Goal: Use online tool/utility: Utilize a website feature to perform a specific function

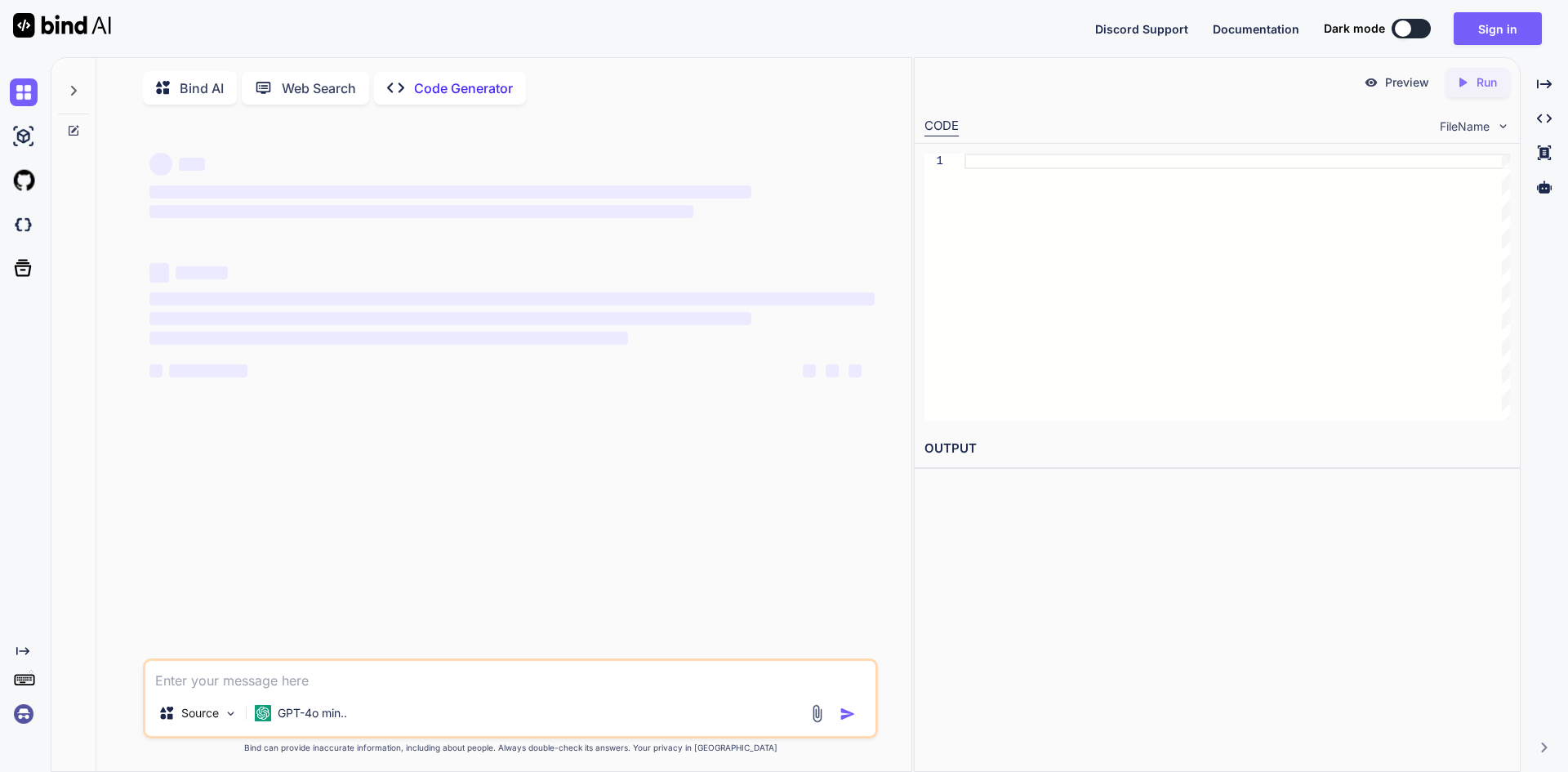
click at [251, 678] on textarea at bounding box center [511, 676] width 730 height 30
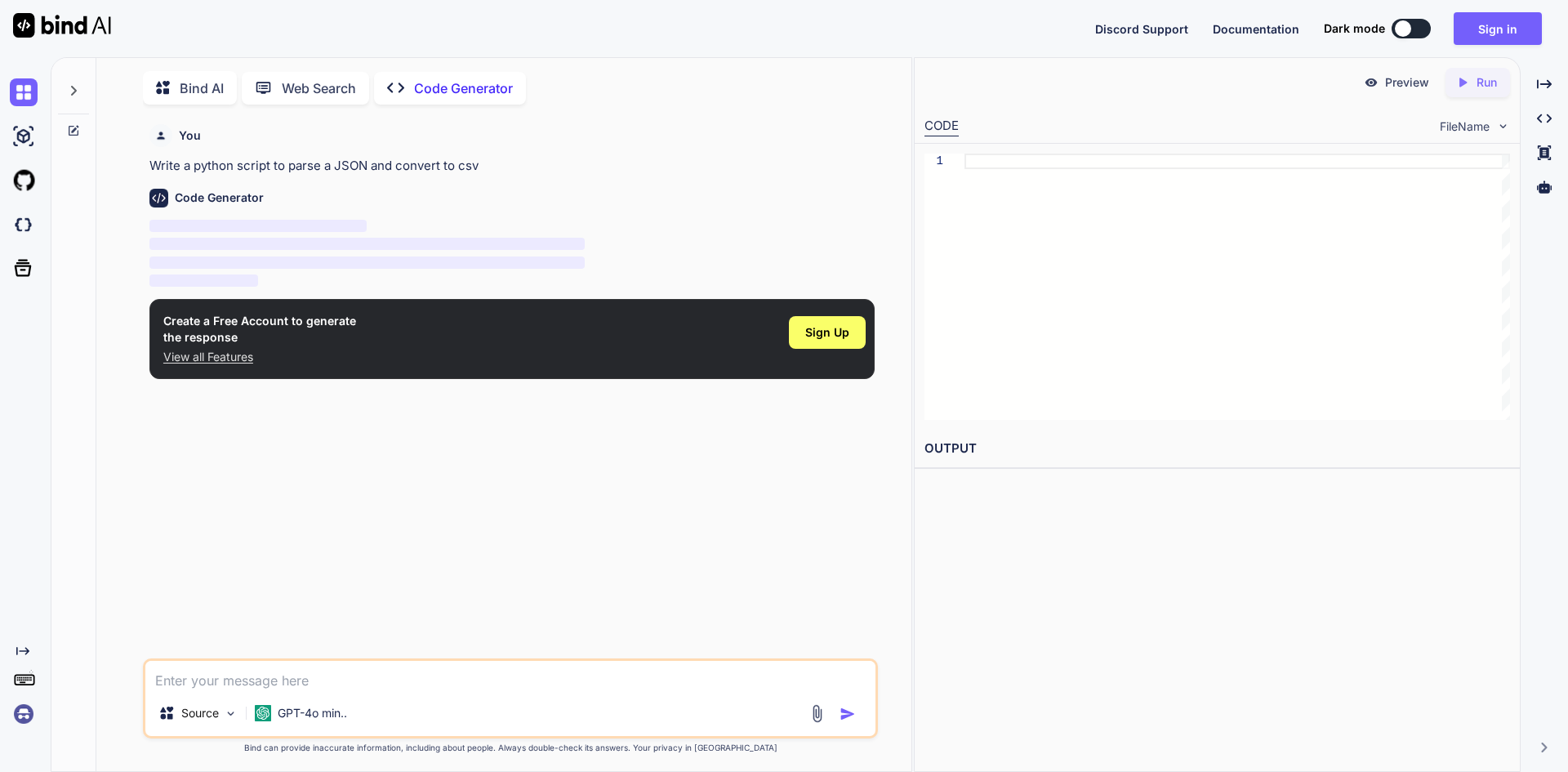
scroll to position [7, 0]
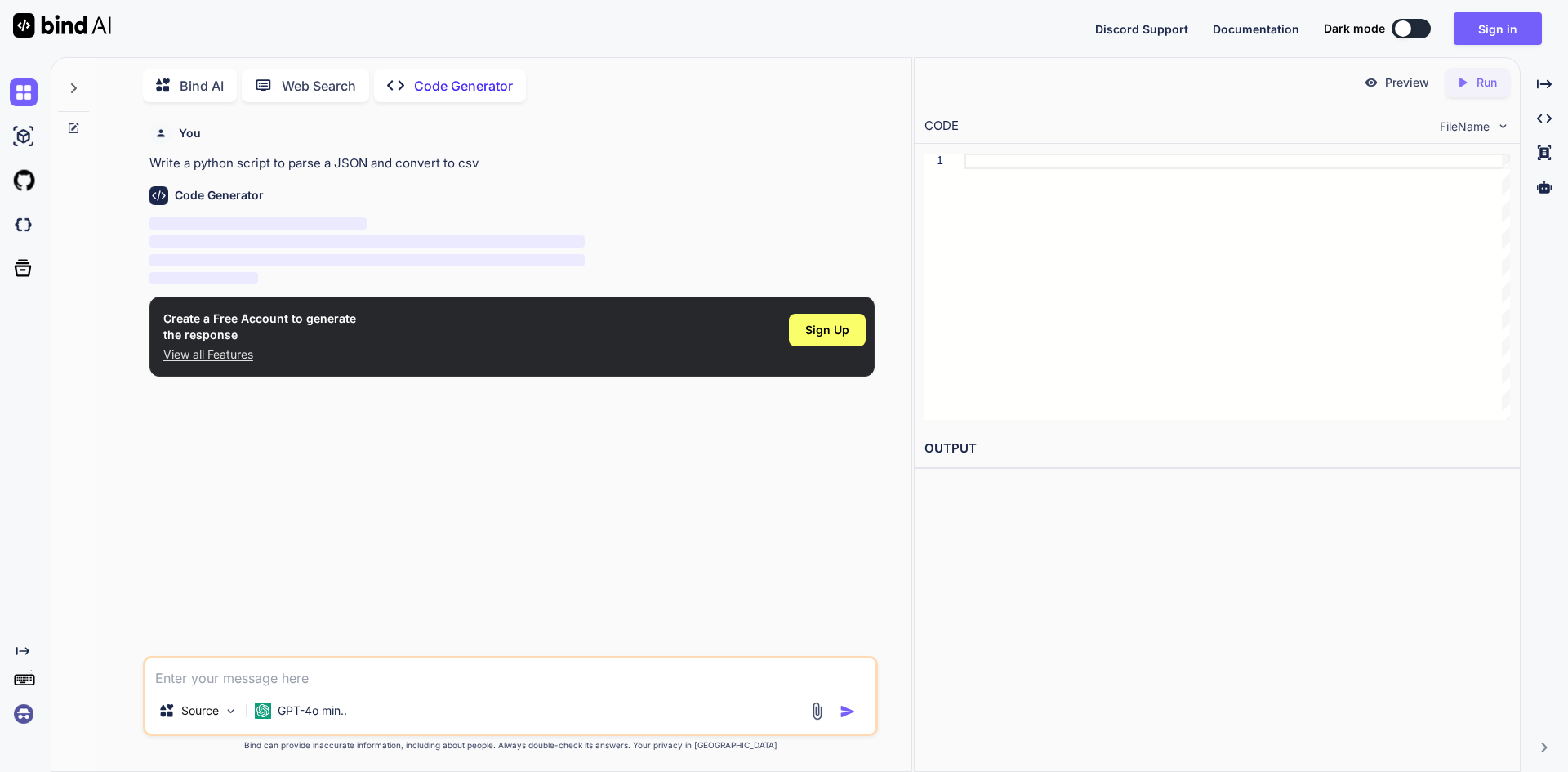
type textarea "x"
type textarea "c"
type textarea "x"
type textarea "cr"
type textarea "x"
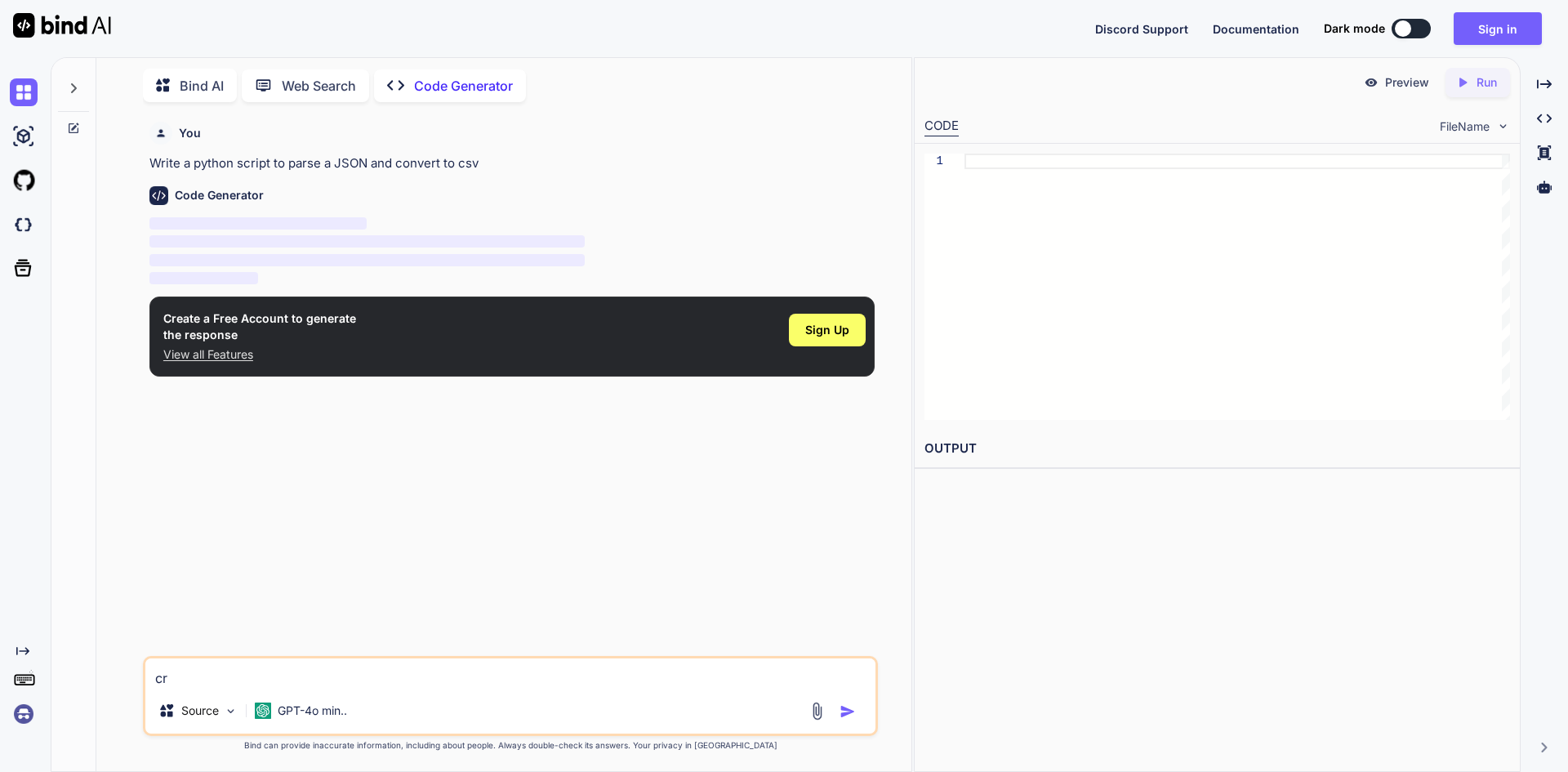
type textarea "cre"
type textarea "x"
type textarea "crea"
type textarea "x"
type textarea "creat"
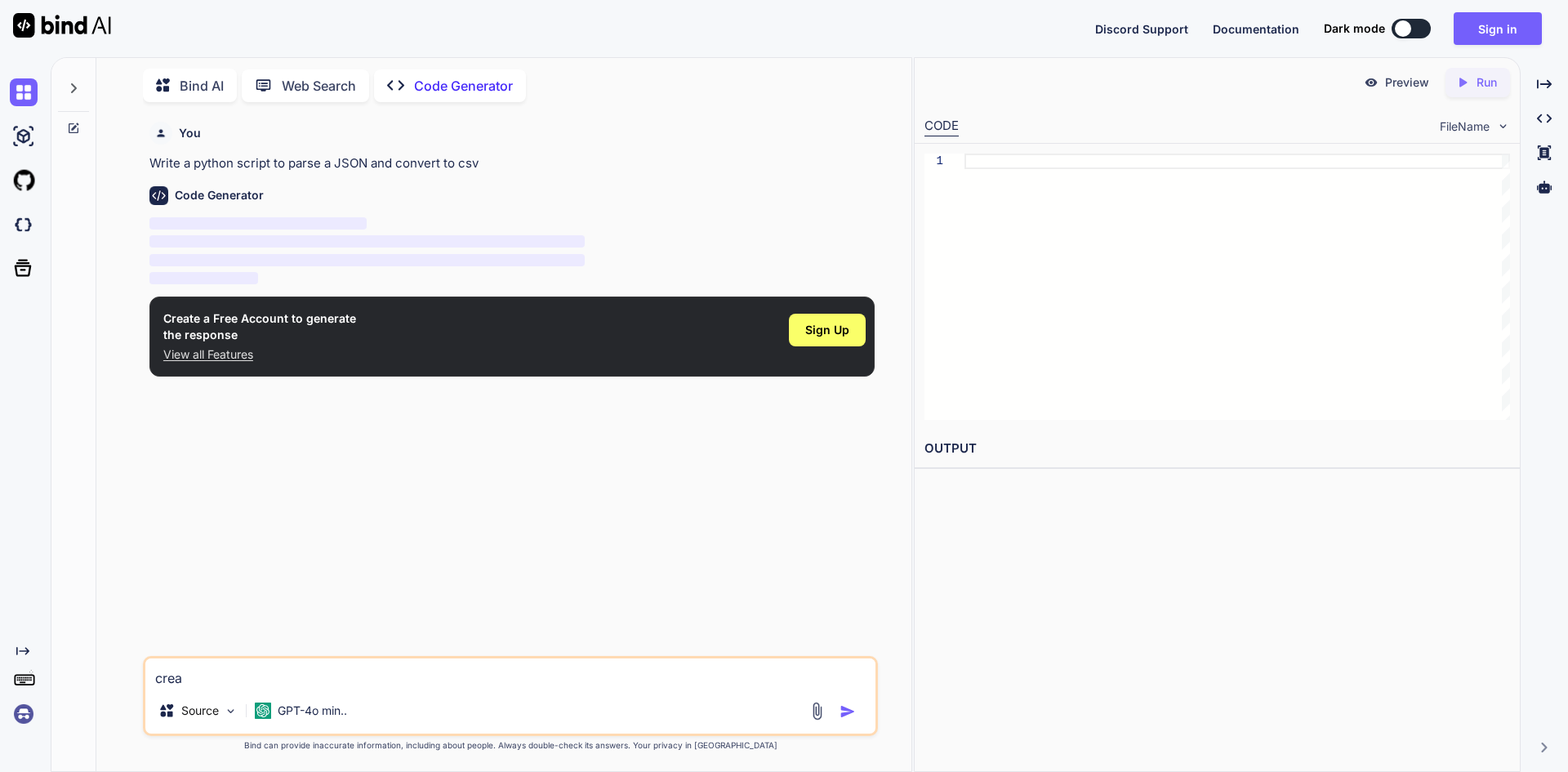
type textarea "x"
type textarea "create"
type textarea "x"
type textarea "create"
type textarea "x"
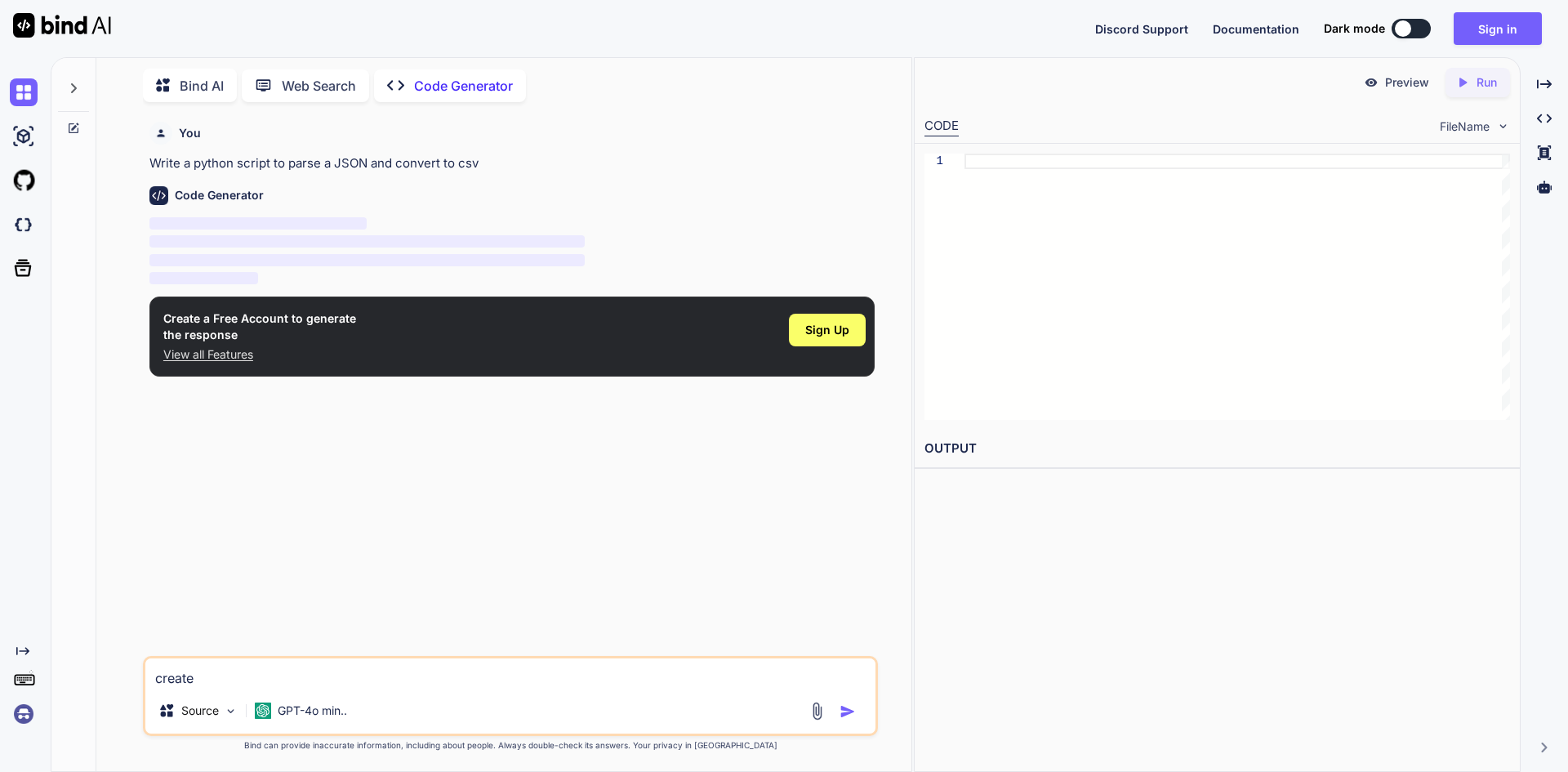
type textarea "create a"
type textarea "x"
type textarea "create a"
type textarea "x"
type textarea "create a c"
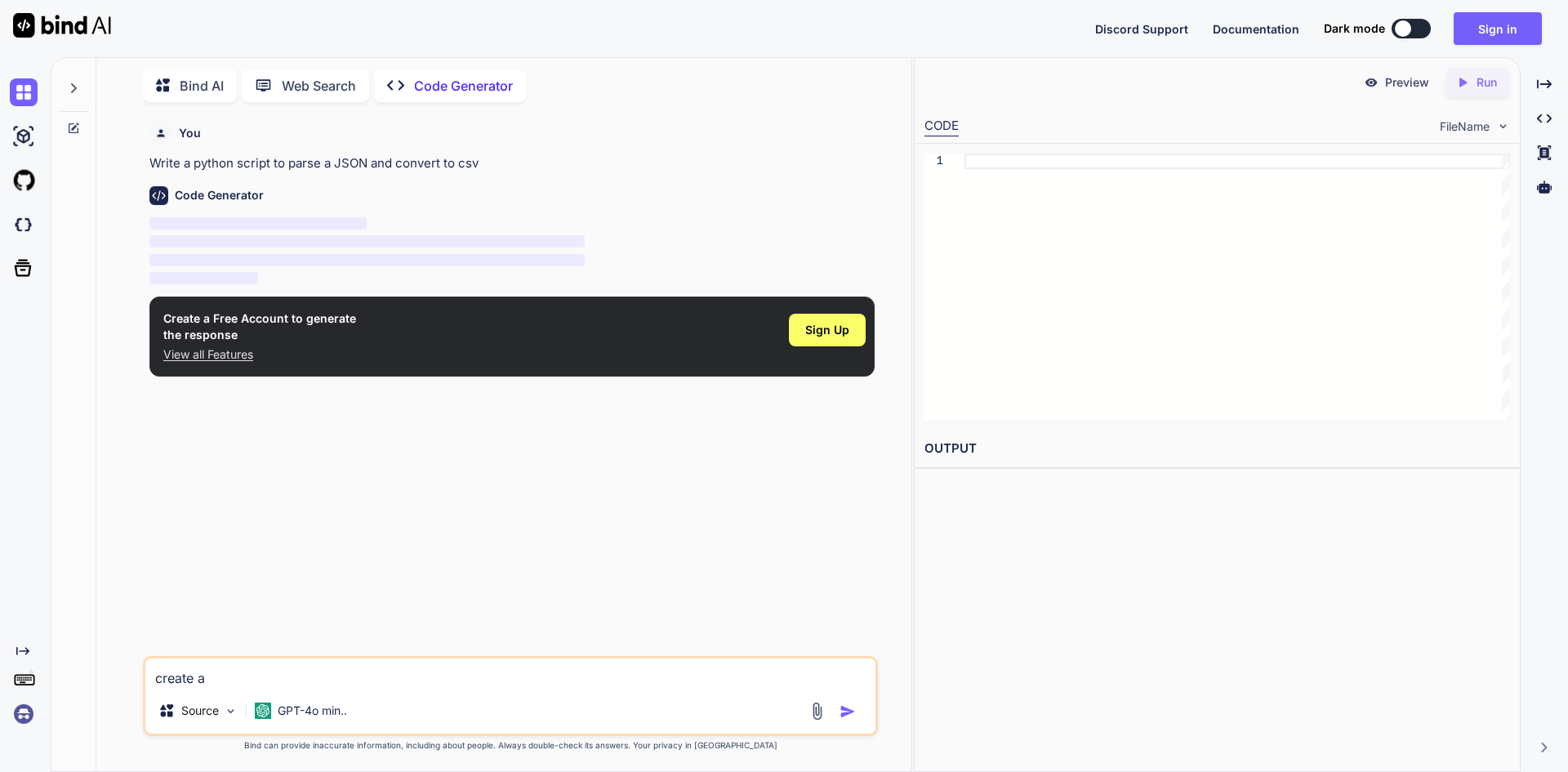
type textarea "x"
type textarea "create a co"
type textarea "x"
type textarea "create a cod"
type textarea "x"
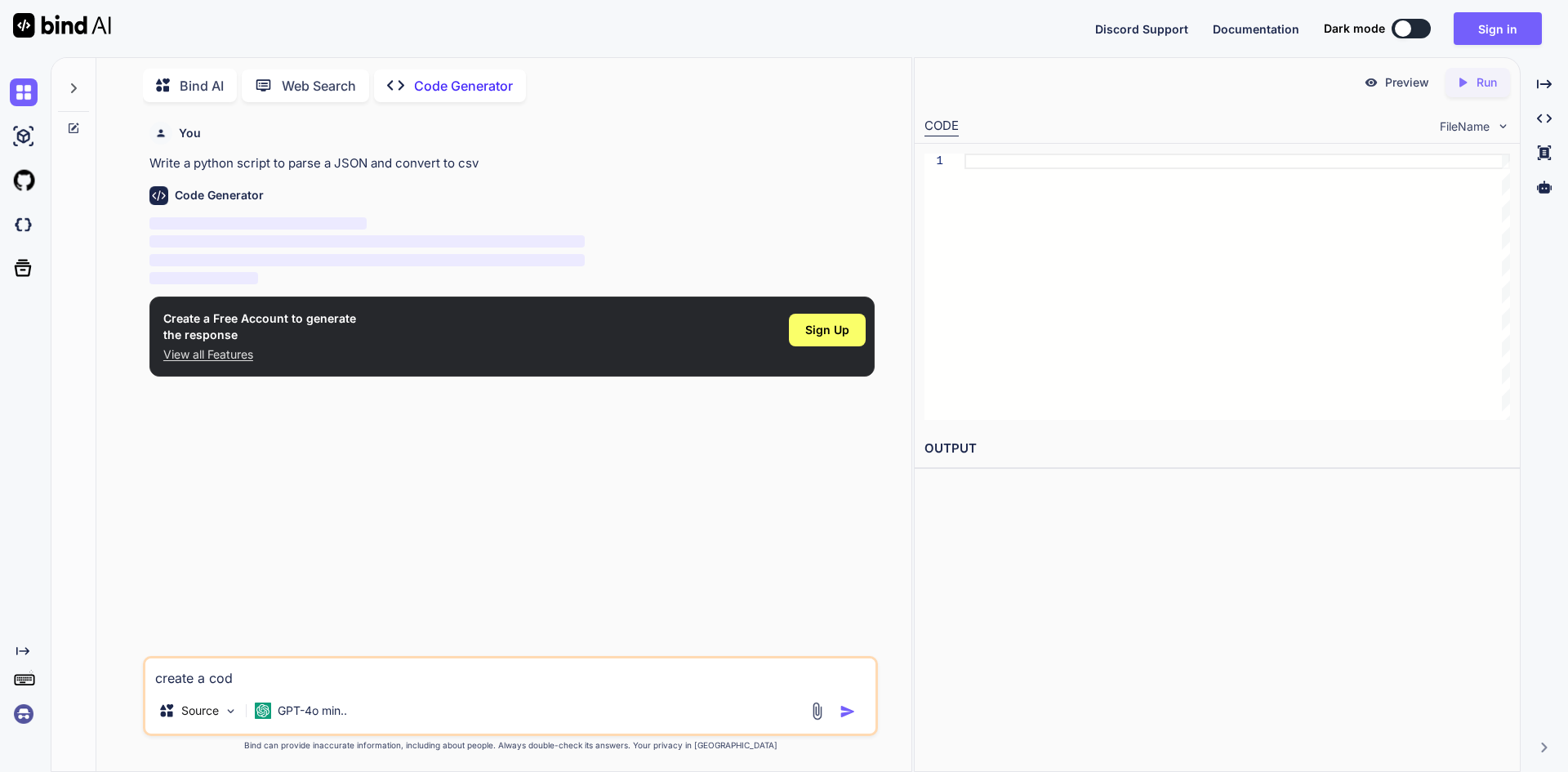
type textarea "create a code"
type textarea "x"
type textarea "create a code"
type textarea "x"
type textarea "create a code o"
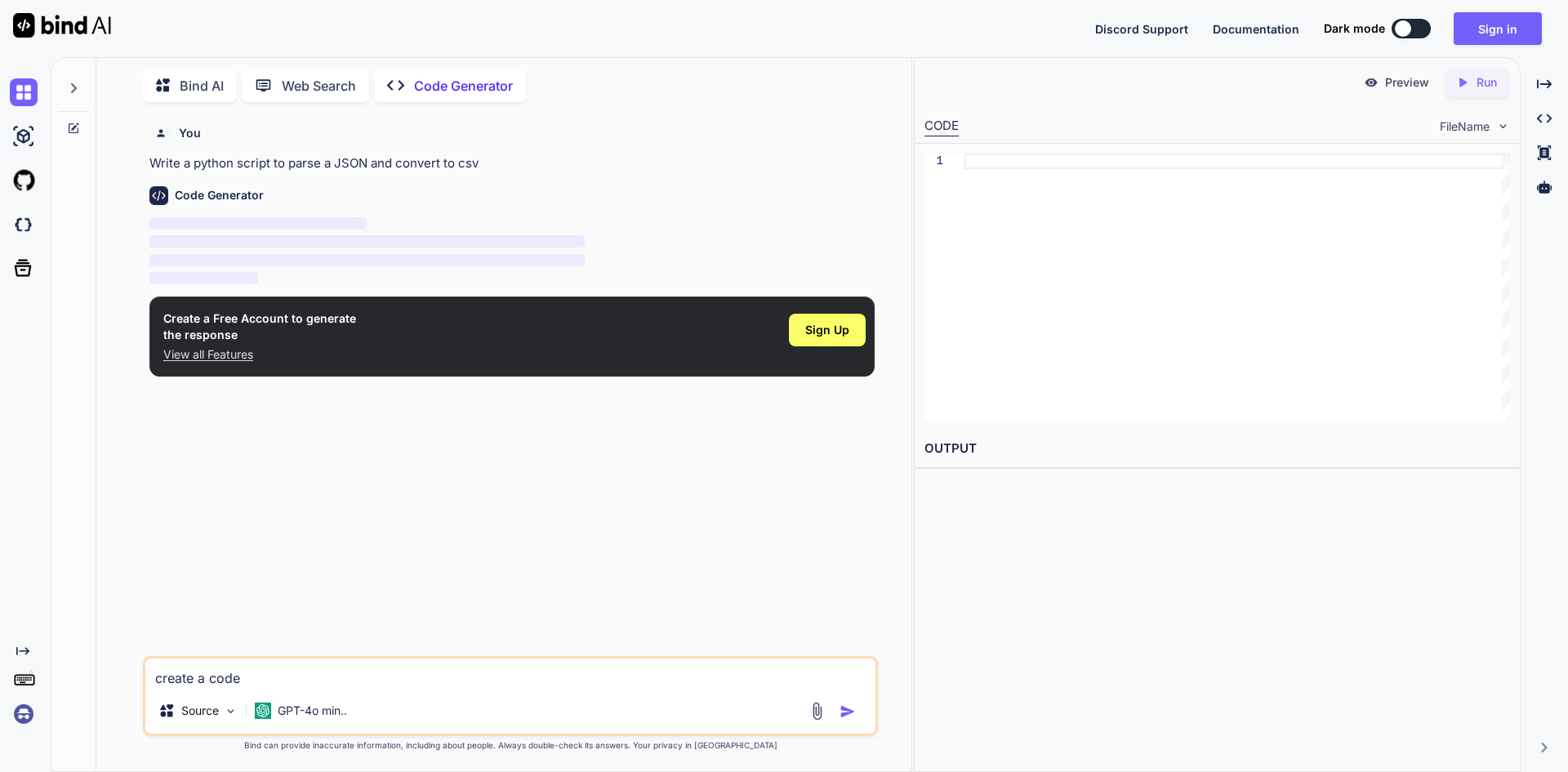
type textarea "x"
type textarea "create a code of"
type textarea "x"
type textarea "create a code o"
type textarea "x"
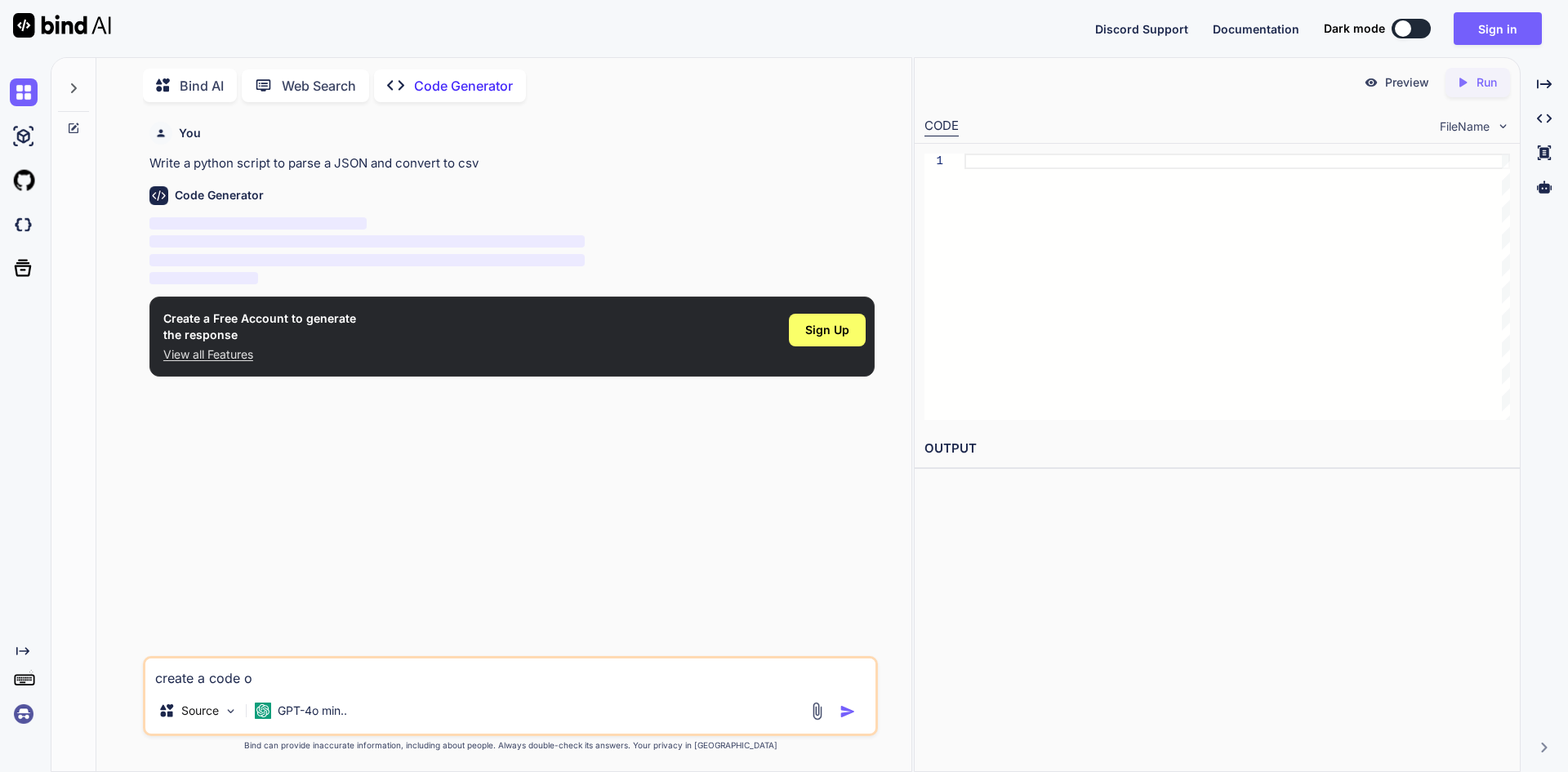
type textarea "create a code"
type textarea "x"
type textarea "create a code f"
type textarea "x"
type textarea "create a code fo"
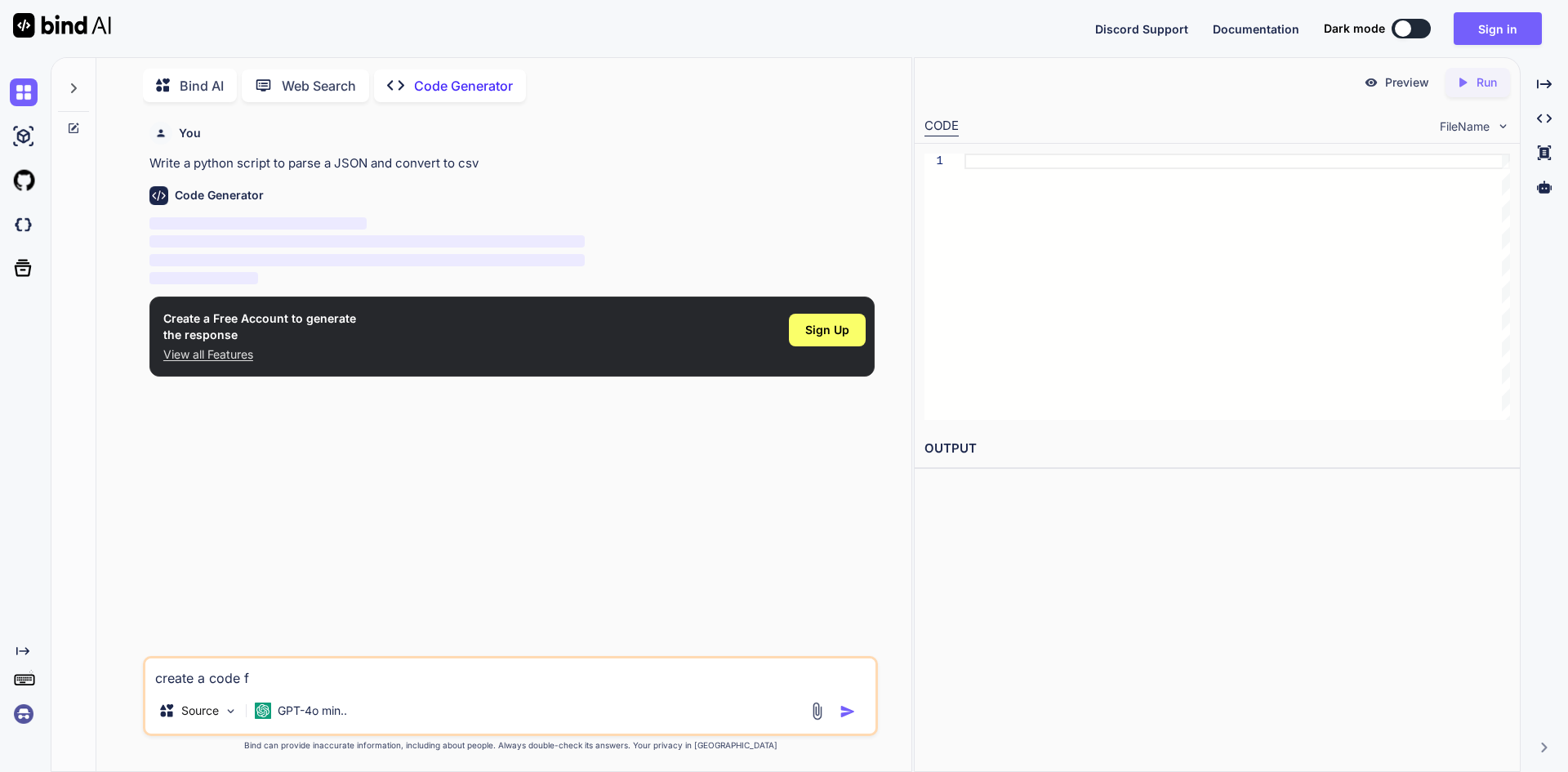
type textarea "x"
type textarea "create a code for"
type textarea "x"
type textarea "create a code for"
type textarea "x"
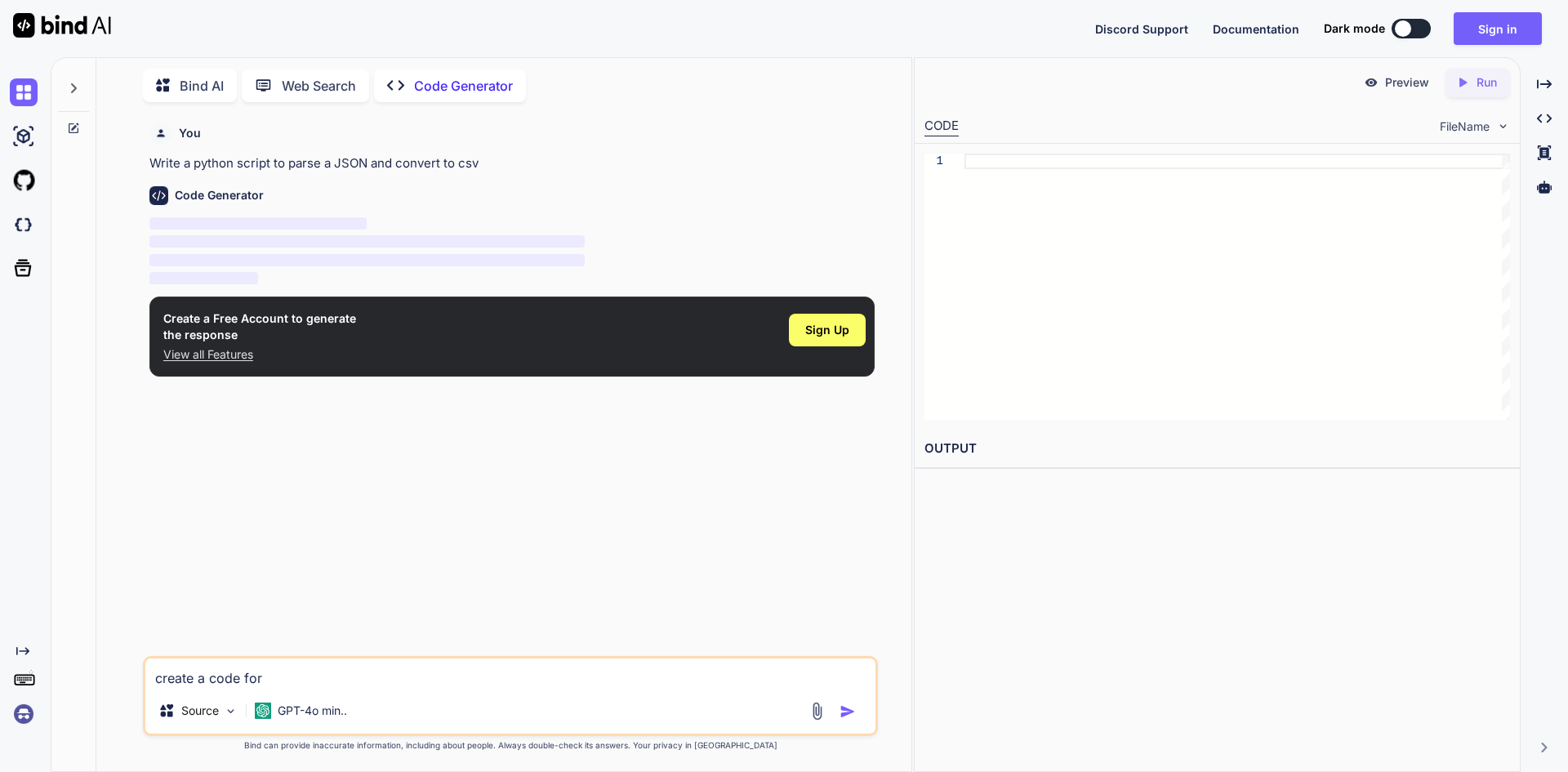
type textarea "create a code for m"
type textarea "x"
type textarea "create a code for my"
type textarea "x"
type textarea "create a code for my"
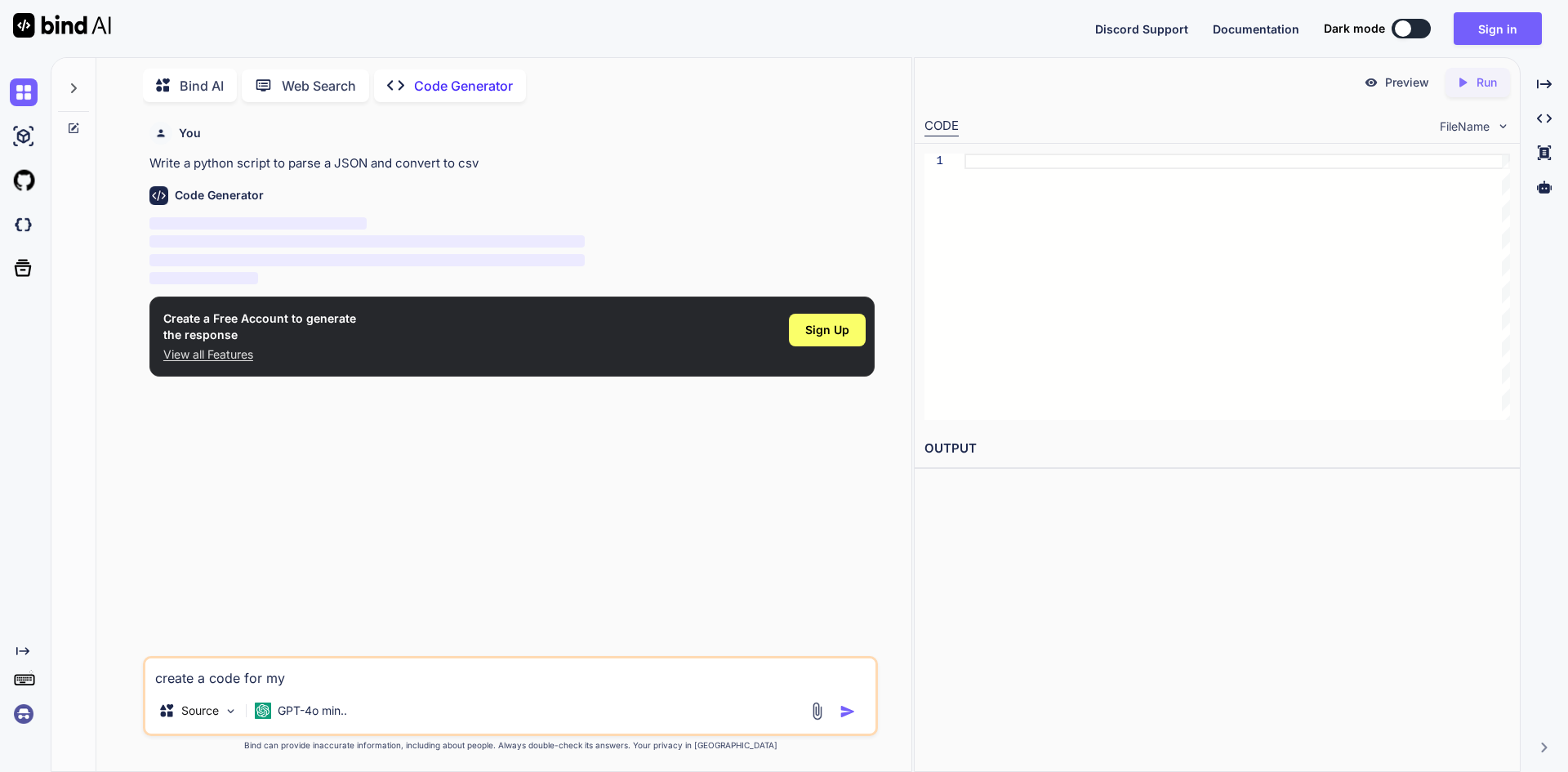
type textarea "x"
type textarea "create a code for my m"
type textarea "x"
type textarea "create a code for my me"
type textarea "x"
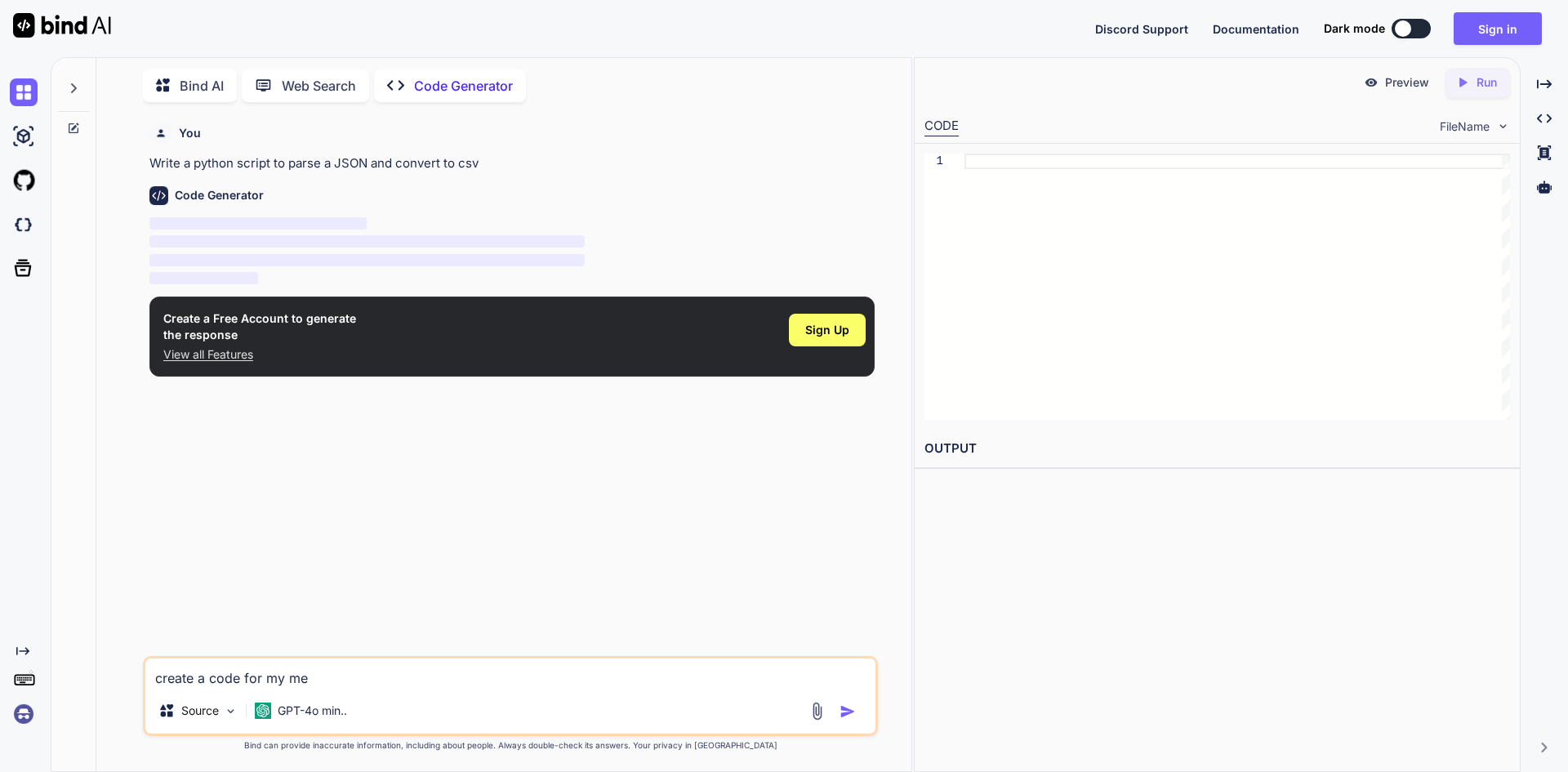
type textarea "create a code for my mes"
type textarea "x"
type textarea "create a code for my mess"
type textarea "x"
type textarea "create a code for my messa"
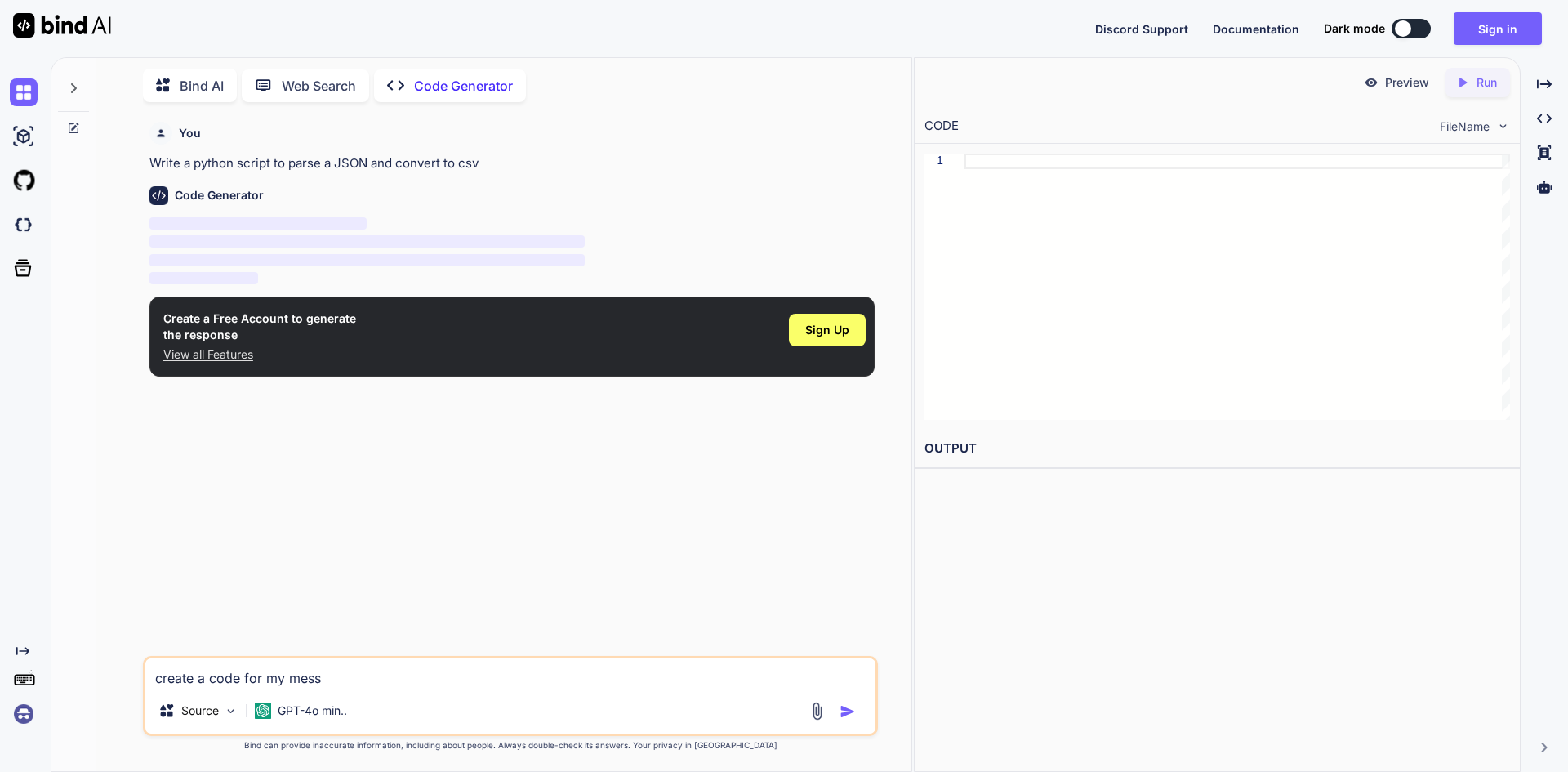
type textarea "x"
type textarea "create a code for my [PERSON_NAME]"
type textarea "x"
type textarea "create a code for my messang"
type textarea "x"
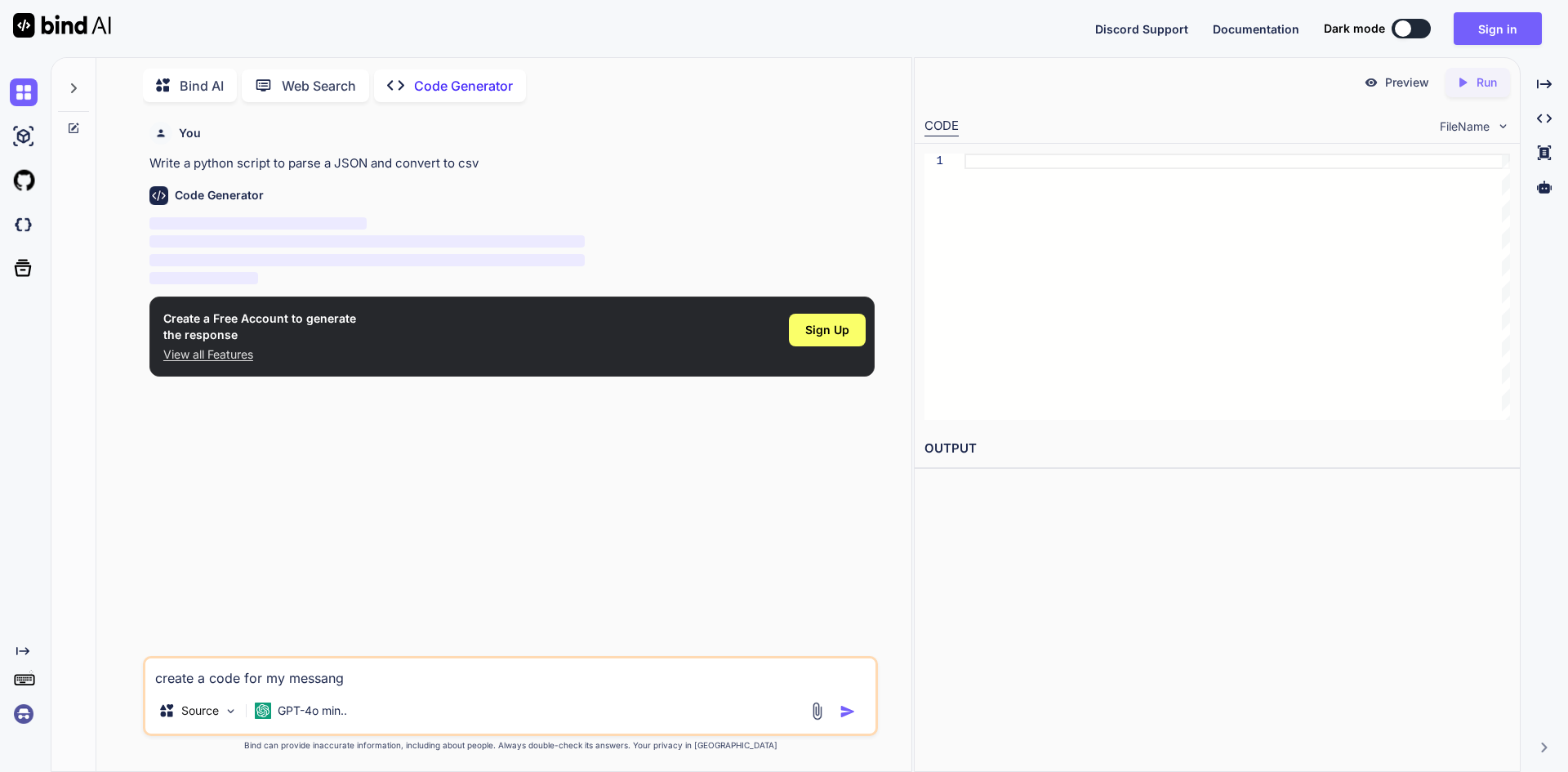
type textarea "create a code for my messange"
type textarea "x"
type textarea "create a code for my messanger"
type textarea "x"
type textarea "create a code for my messanger"
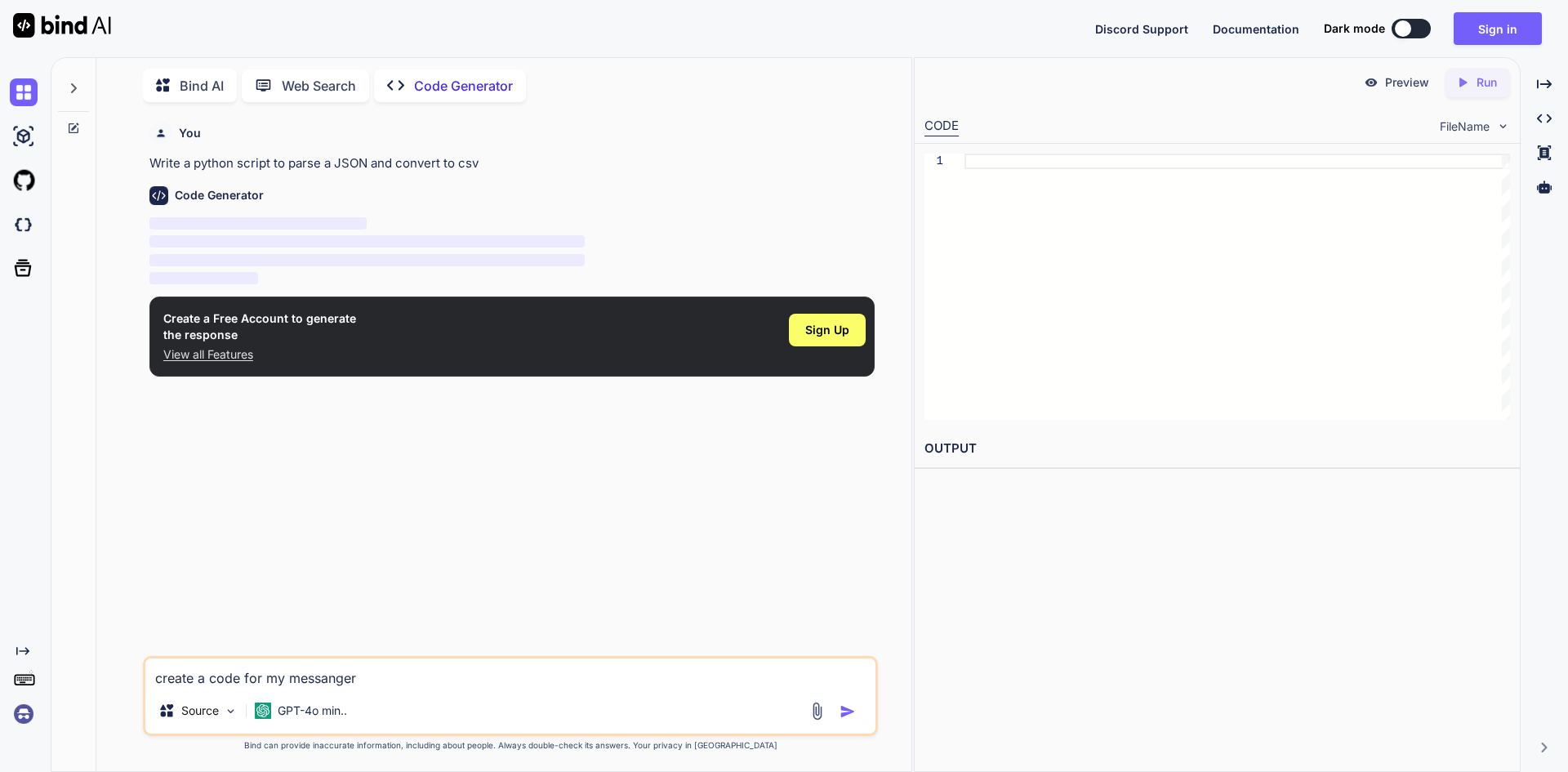
click at [847, 711] on img "button" at bounding box center [848, 711] width 16 height 16
click at [846, 712] on img "button" at bounding box center [848, 711] width 16 height 16
click at [812, 338] on div "Sign Up" at bounding box center [827, 329] width 76 height 33
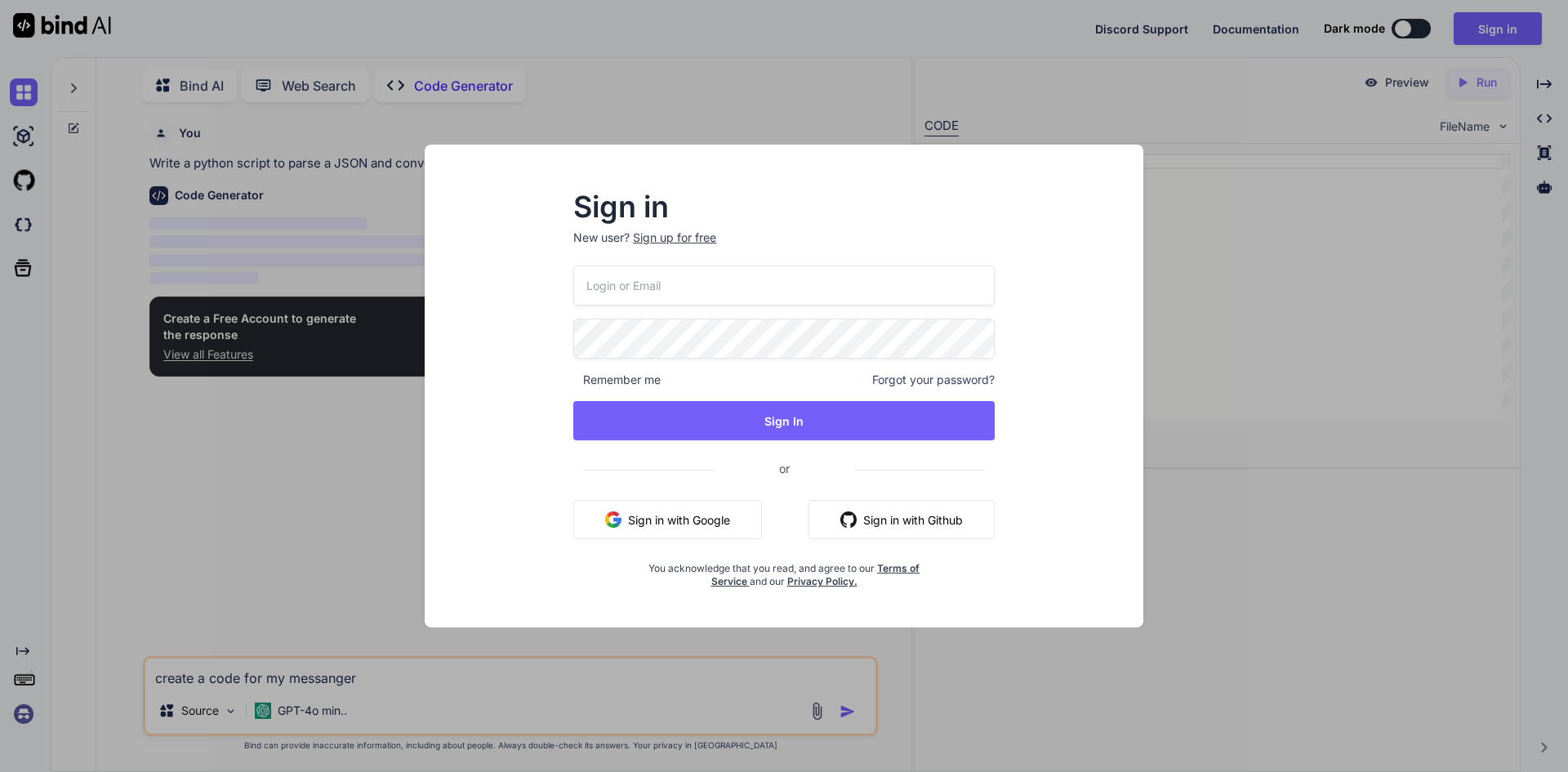
click at [705, 533] on button "Sign in with Google" at bounding box center [667, 520] width 188 height 40
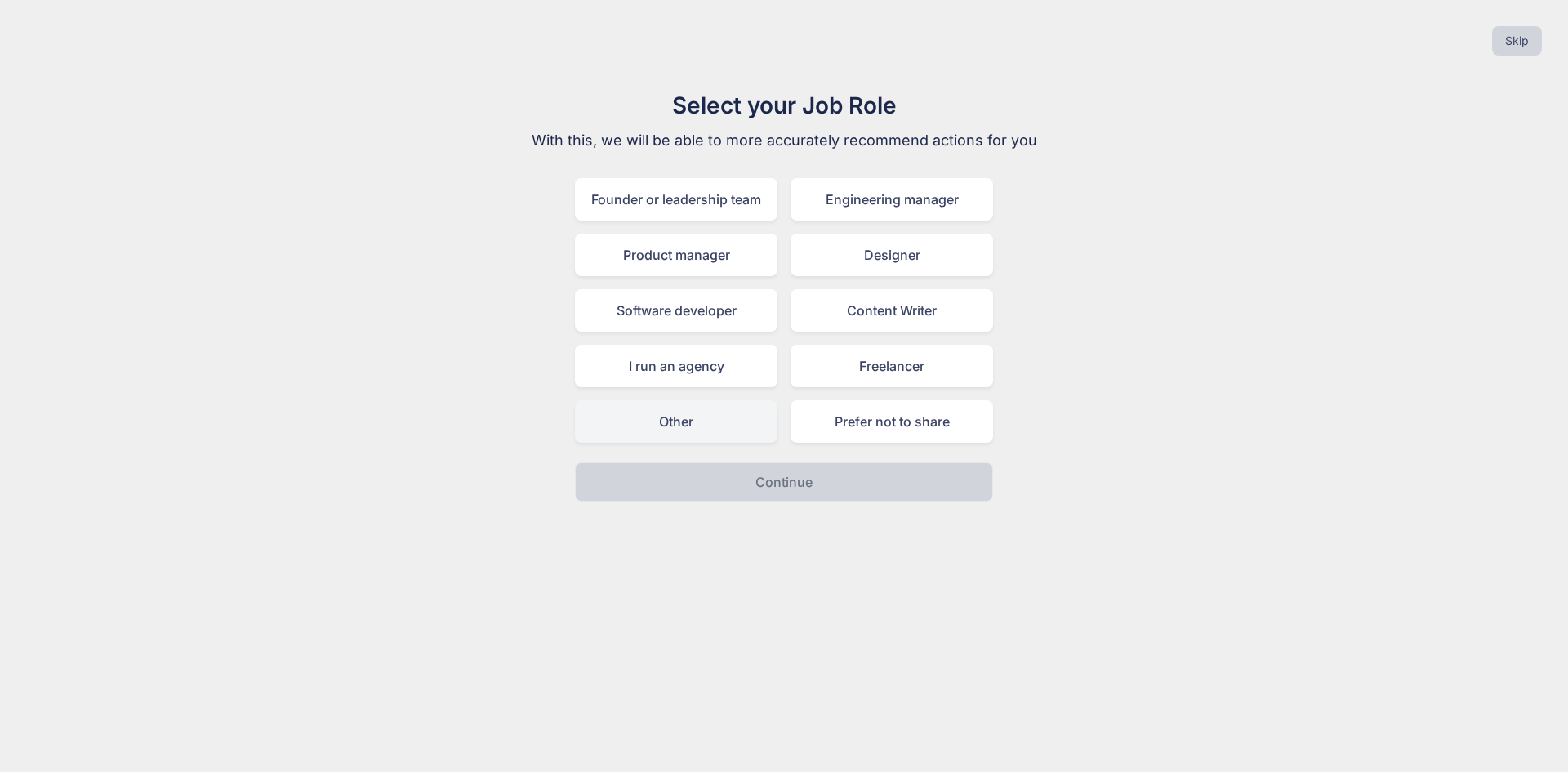
click at [758, 402] on div "Other" at bounding box center [676, 422] width 202 height 43
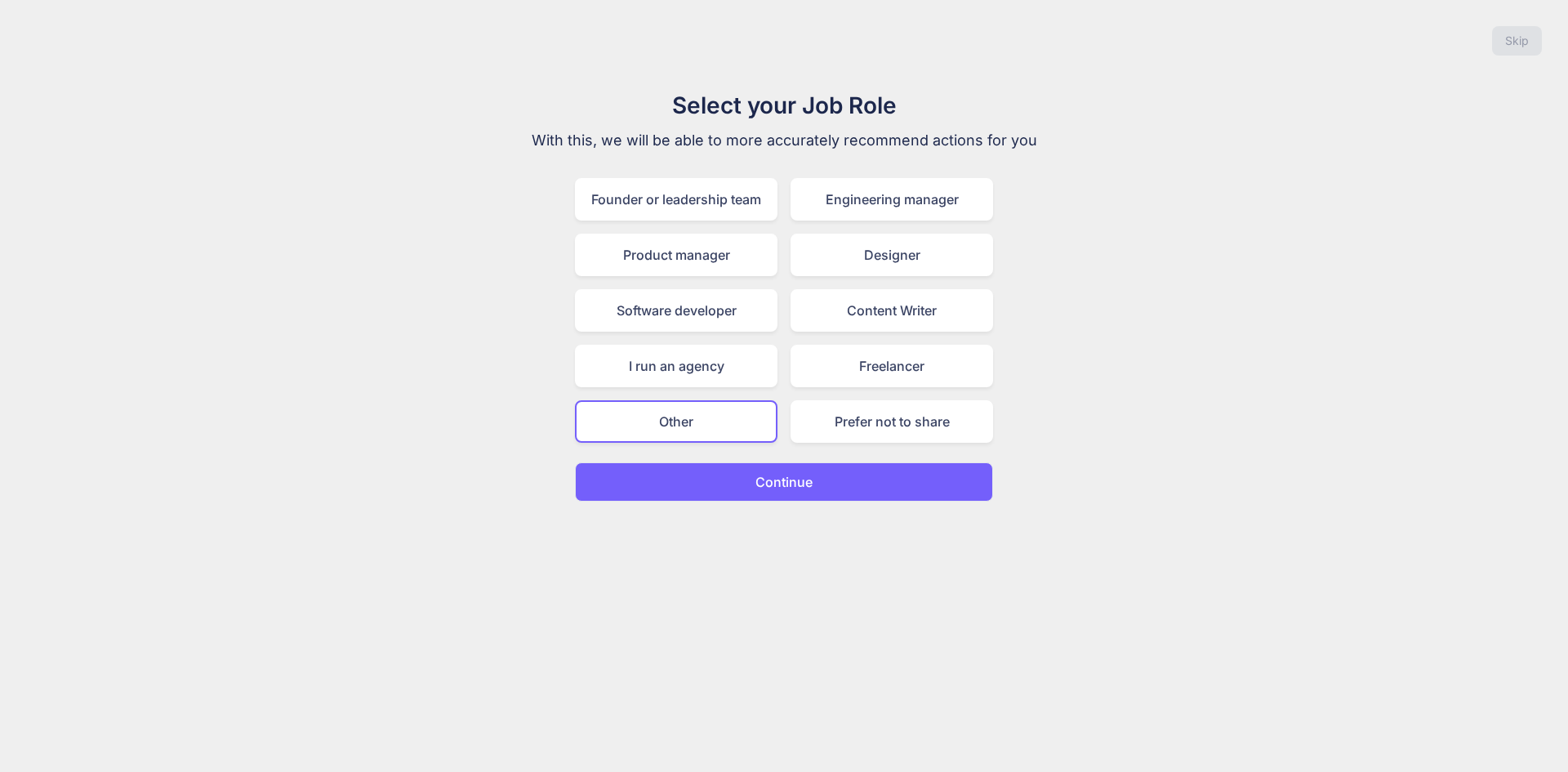
click at [813, 485] on button "Continue" at bounding box center [784, 482] width 419 height 40
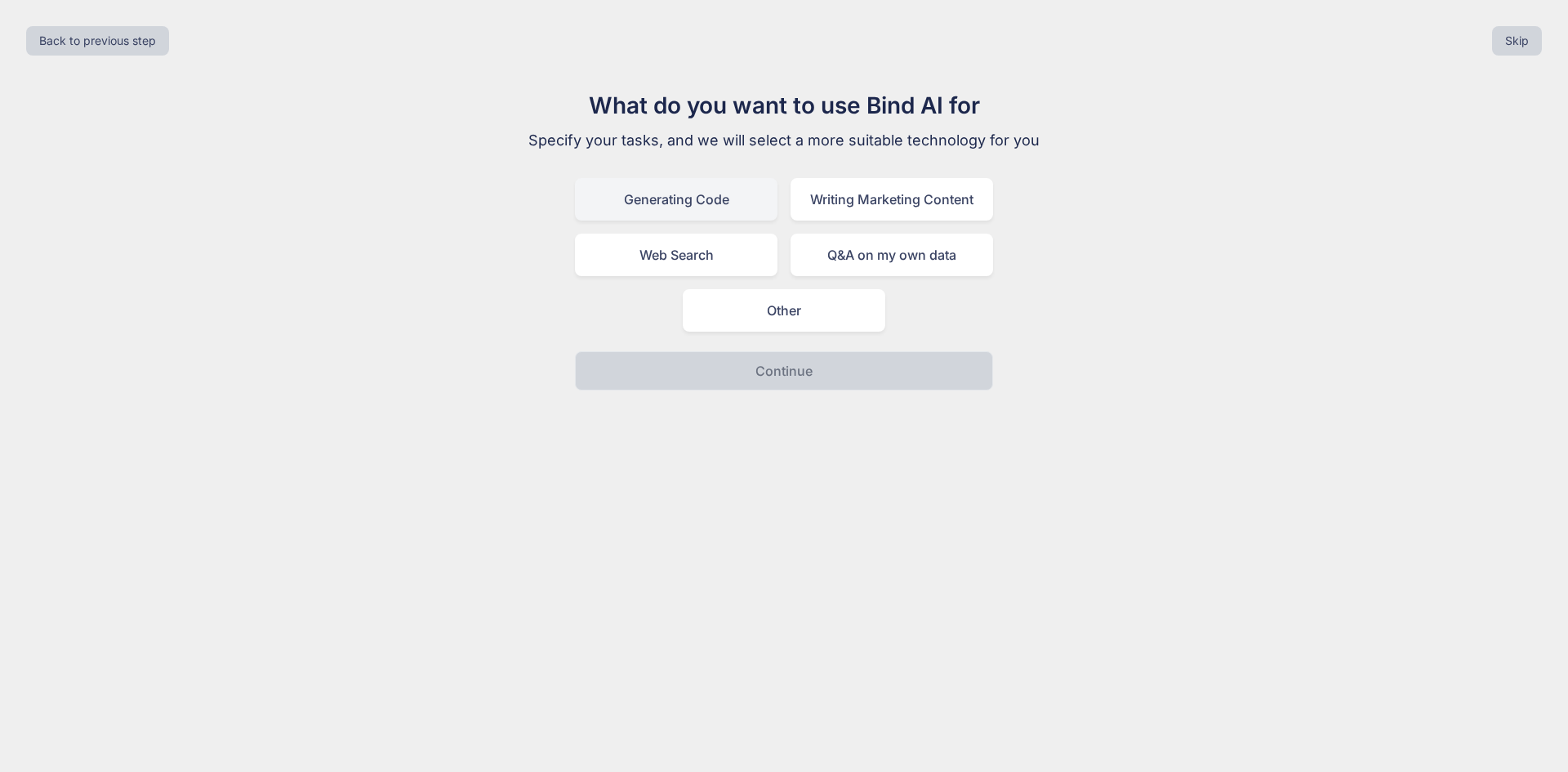
click at [751, 204] on div "Generating Code" at bounding box center [676, 199] width 202 height 43
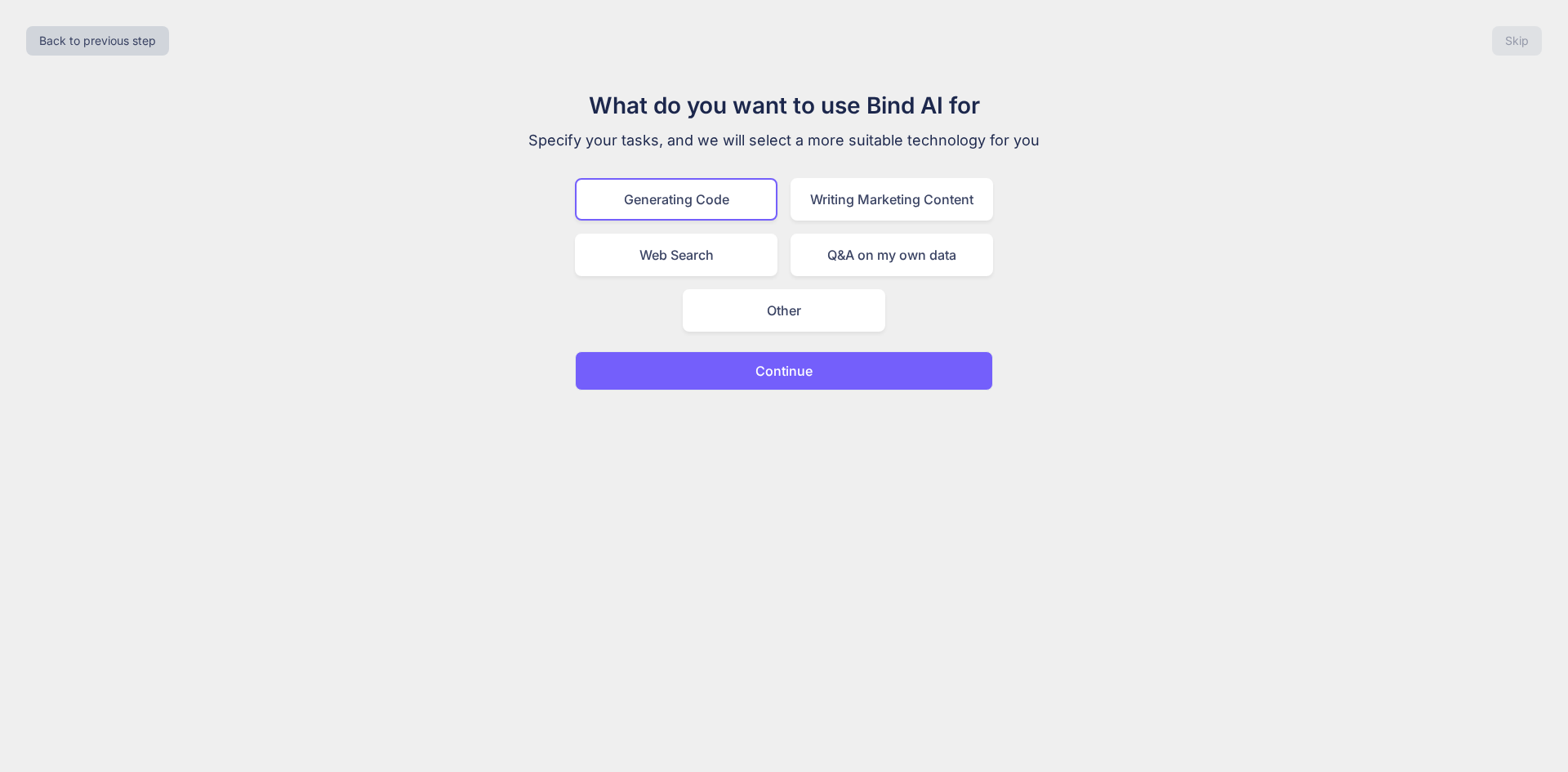
click at [821, 376] on button "Continue" at bounding box center [784, 371] width 419 height 40
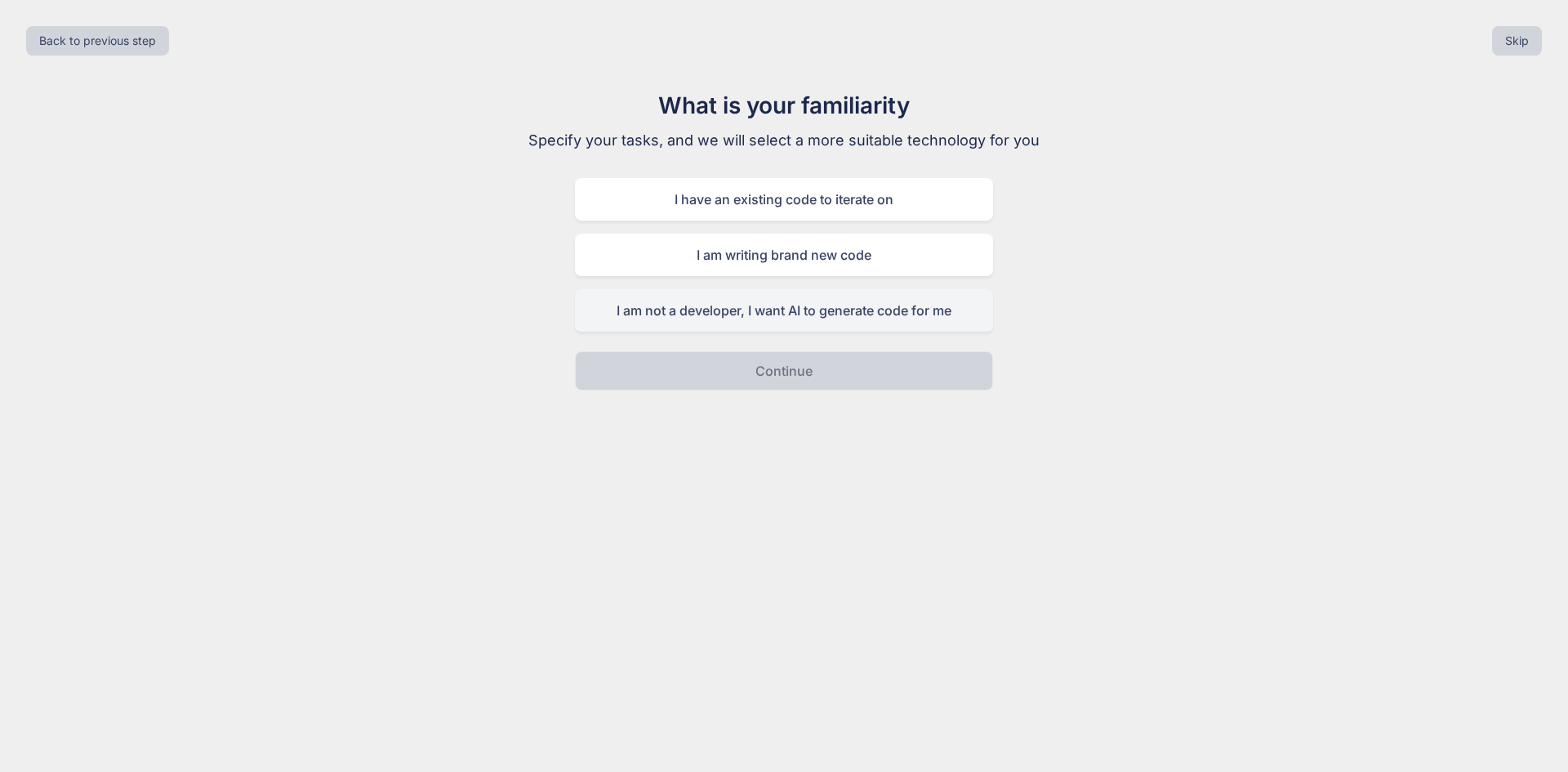
click at [936, 310] on div "I am not a developer, I want AI to generate code for me" at bounding box center [784, 311] width 419 height 43
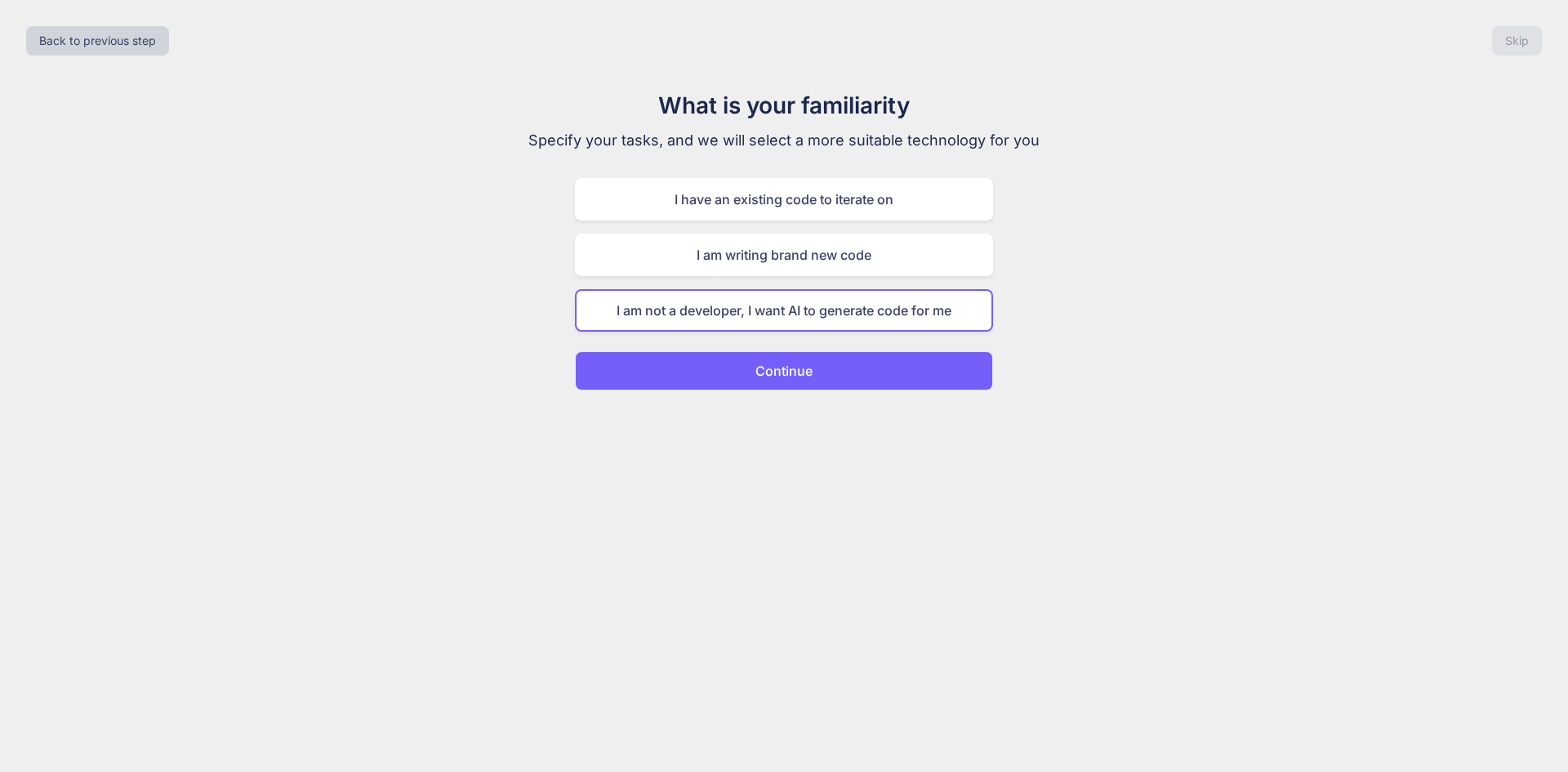
click at [955, 355] on button "Continue" at bounding box center [784, 371] width 419 height 40
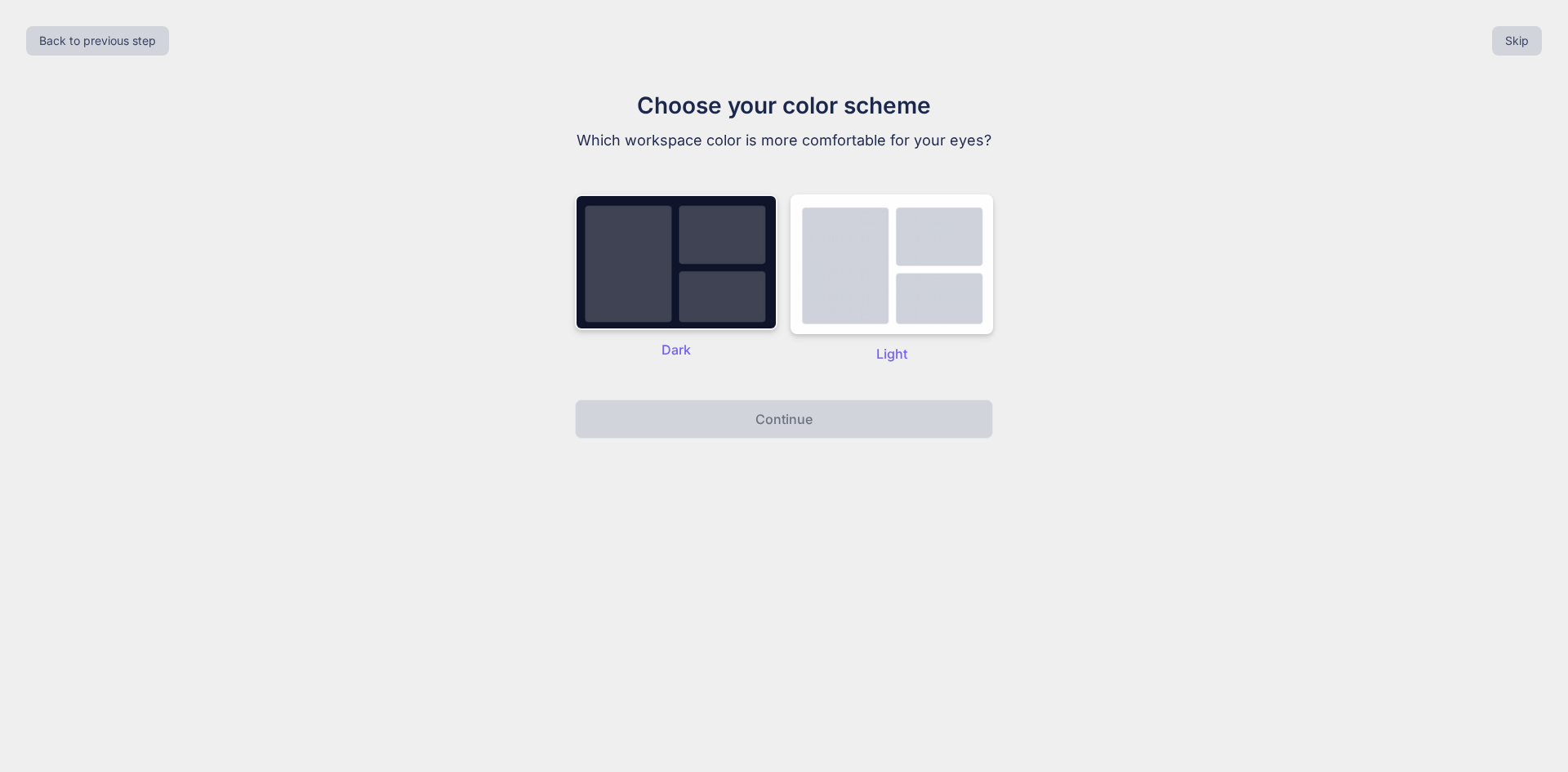
click at [729, 280] on img at bounding box center [676, 262] width 202 height 136
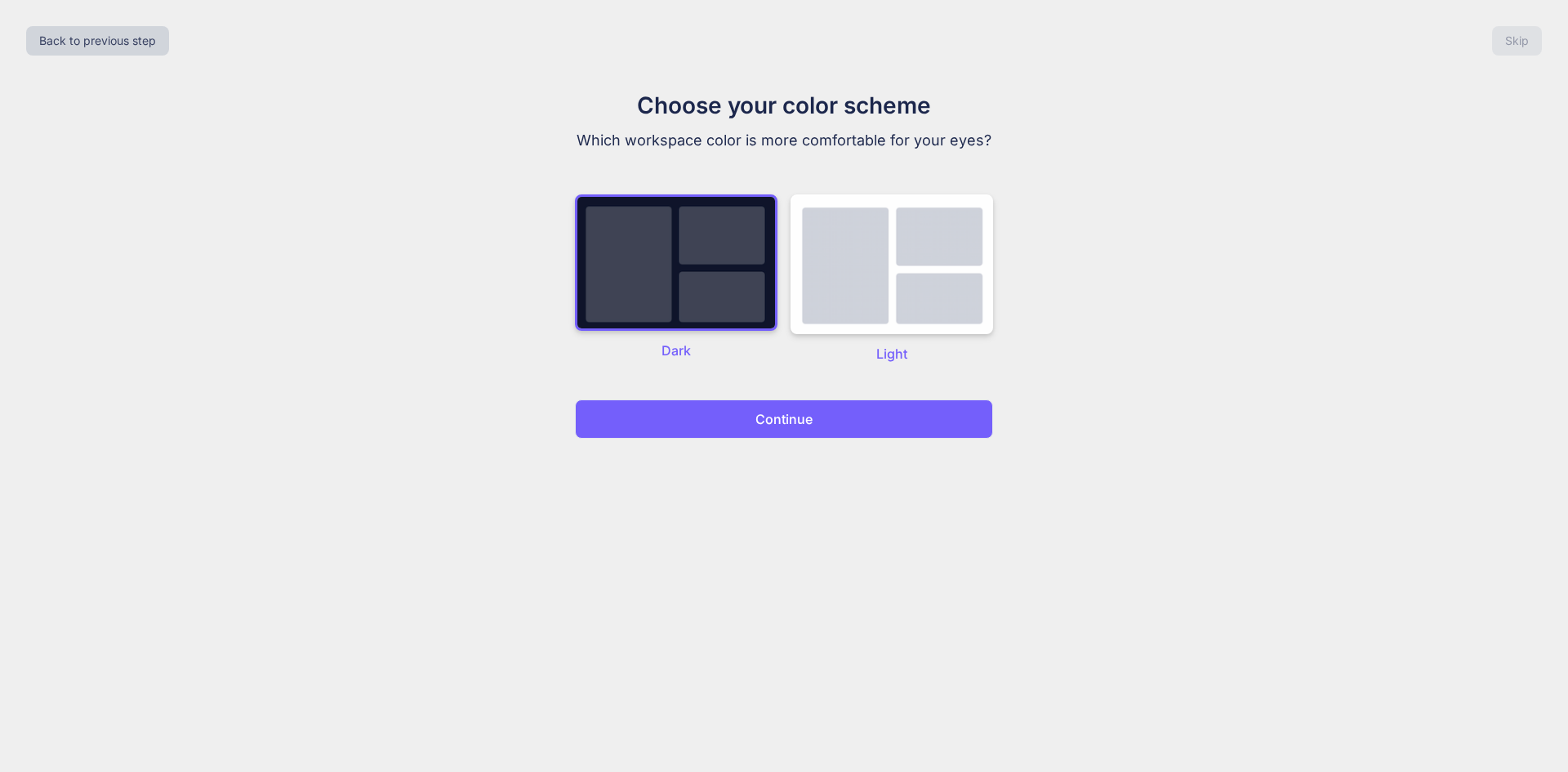
click at [840, 424] on button "Continue" at bounding box center [784, 420] width 419 height 40
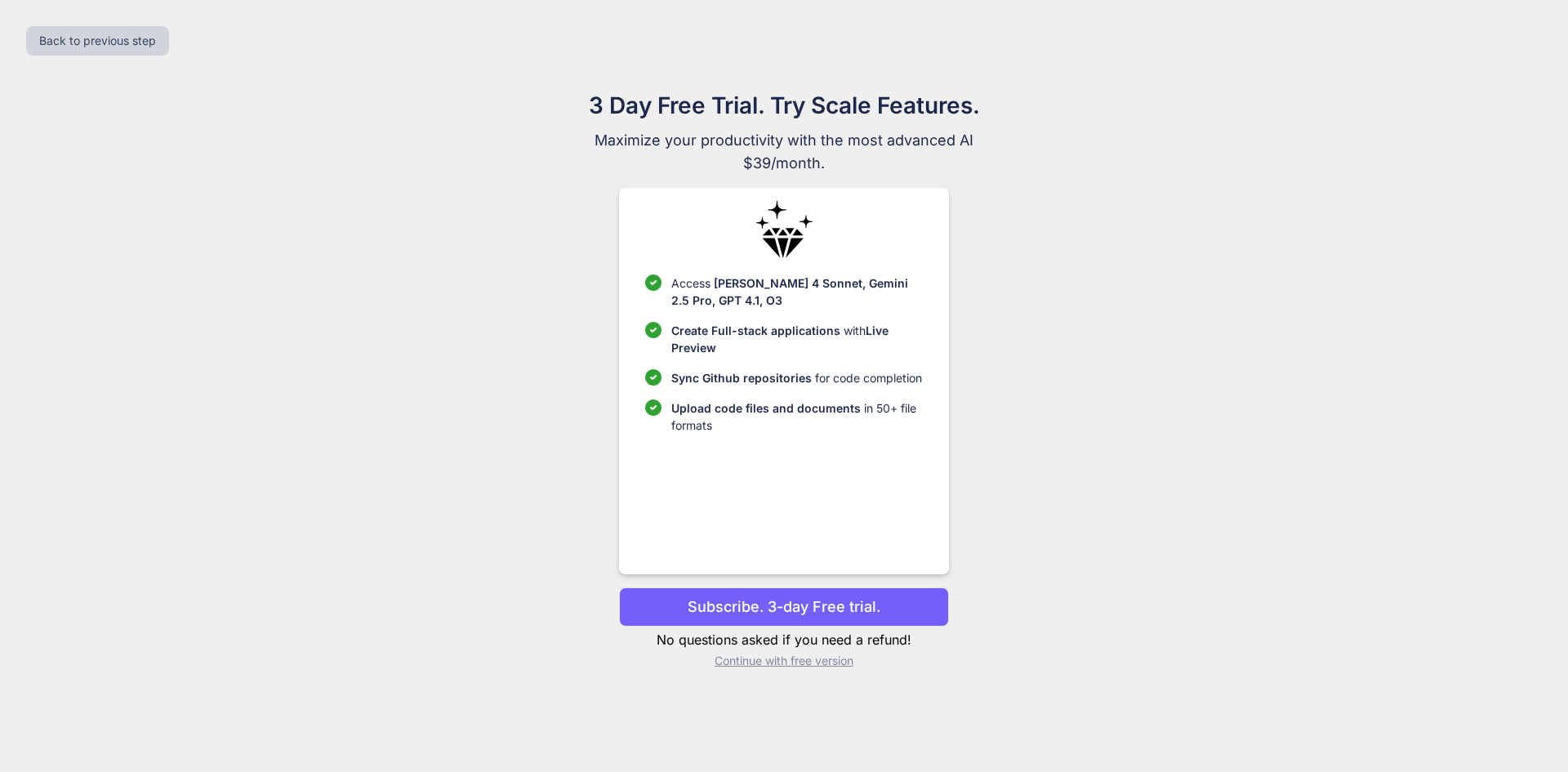
click at [826, 664] on p "Continue with free version" at bounding box center [784, 661] width 329 height 16
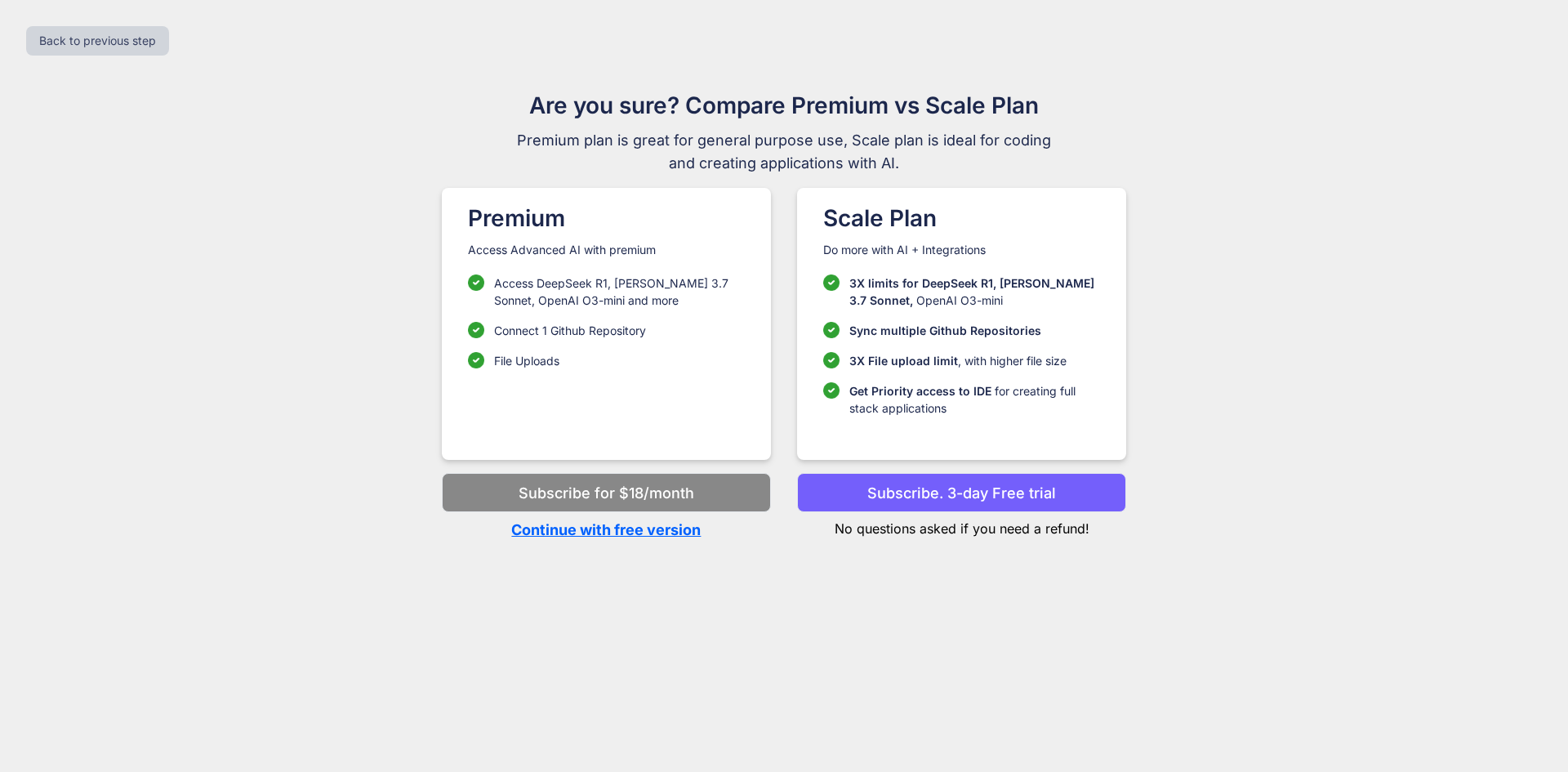
click at [672, 531] on p "Continue with free version" at bounding box center [607, 530] width 329 height 22
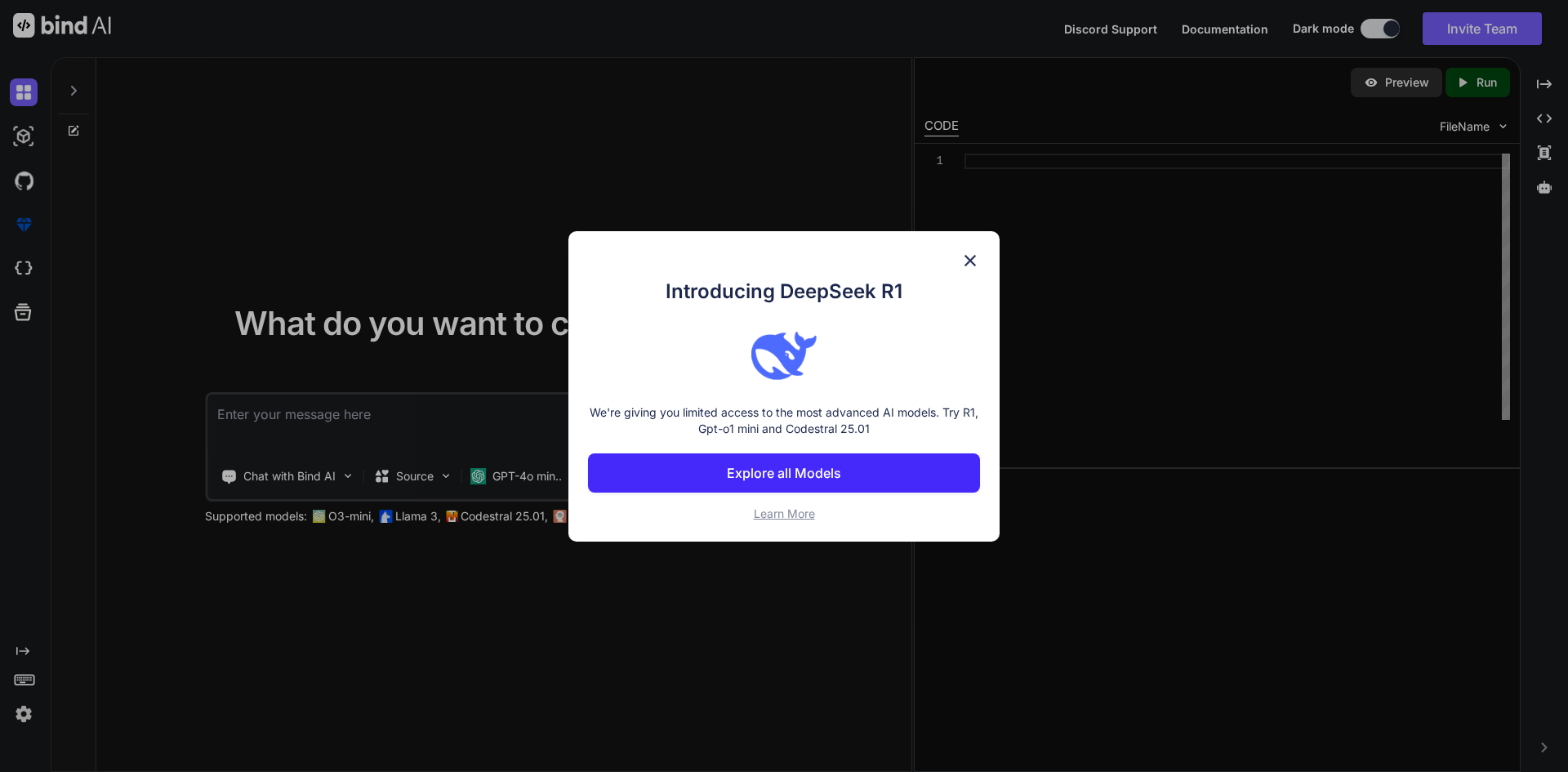
click at [979, 251] on img at bounding box center [971, 261] width 20 height 20
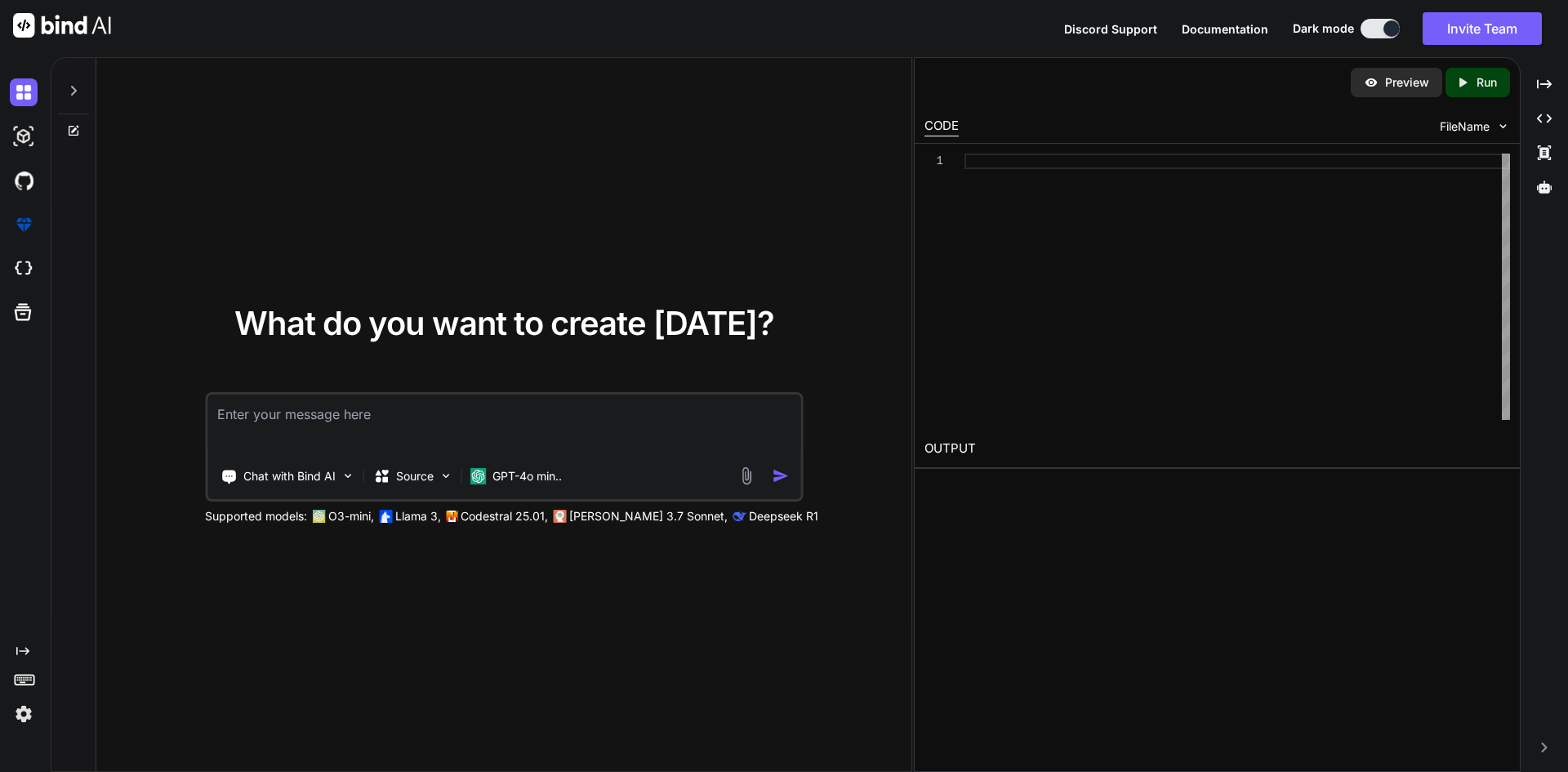
click at [619, 429] on textarea at bounding box center [504, 425] width 593 height 61
type textarea "create code for my messenger"
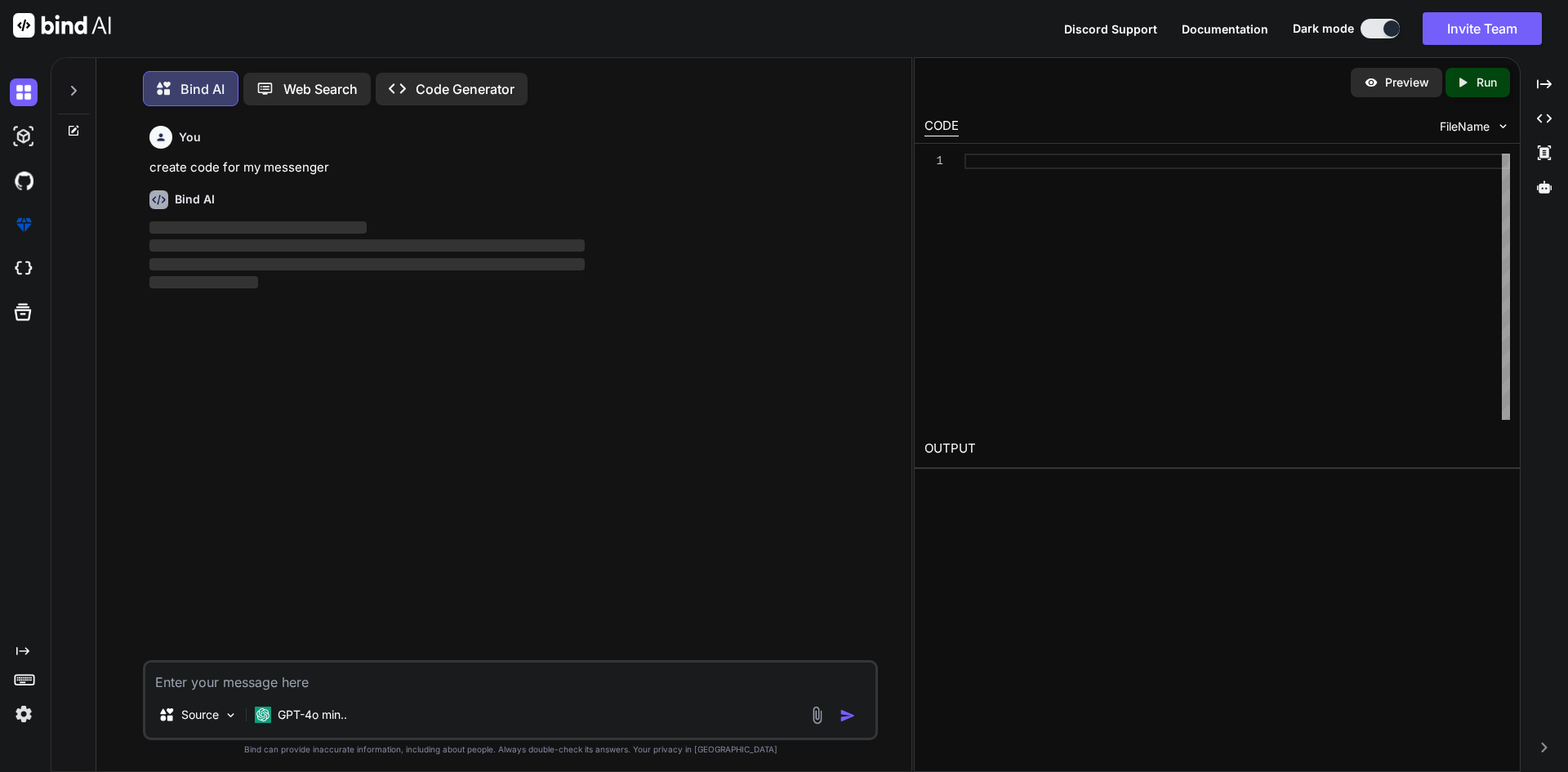
scroll to position [8, 0]
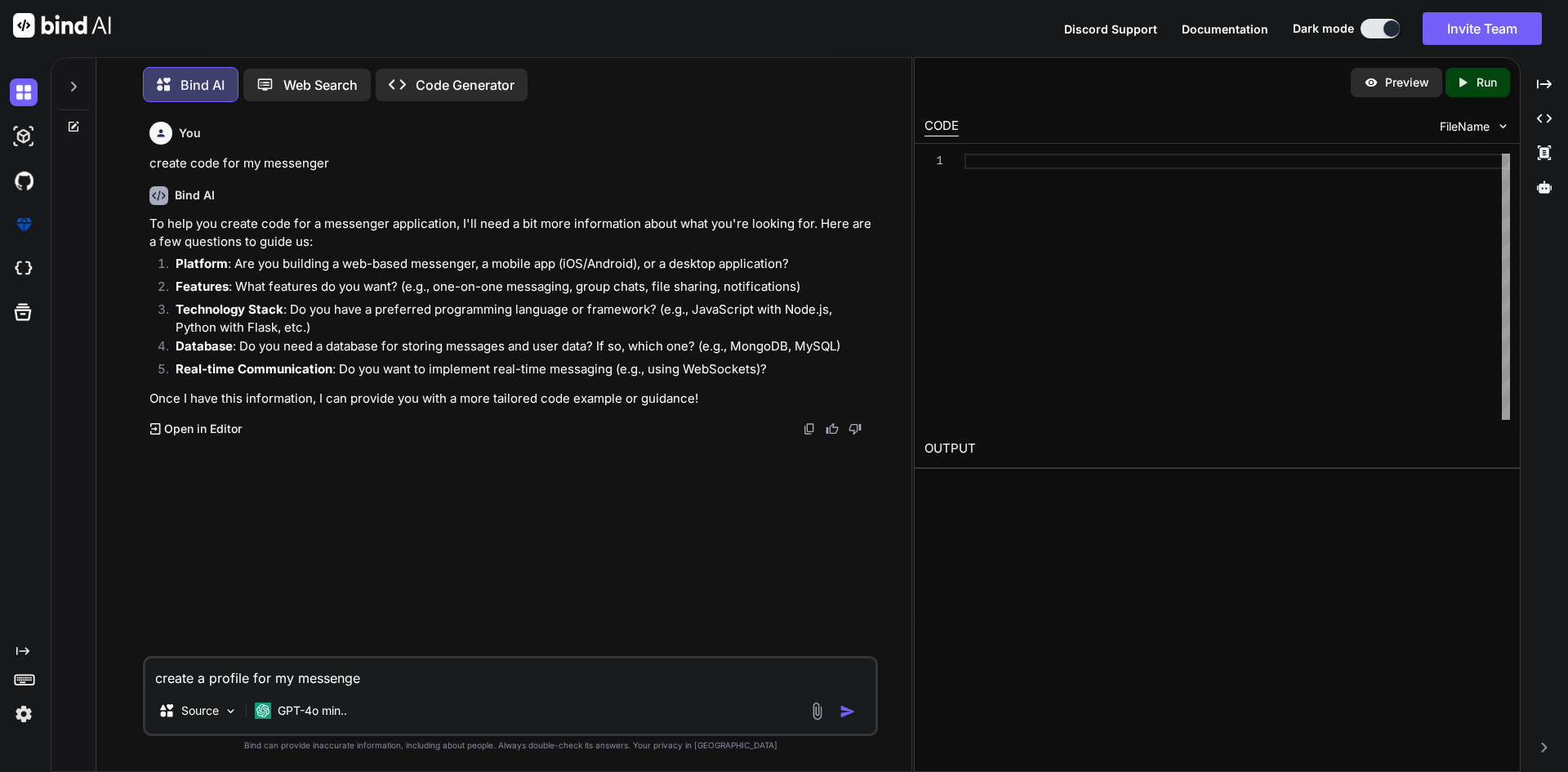
type textarea "create a profile for my messenger"
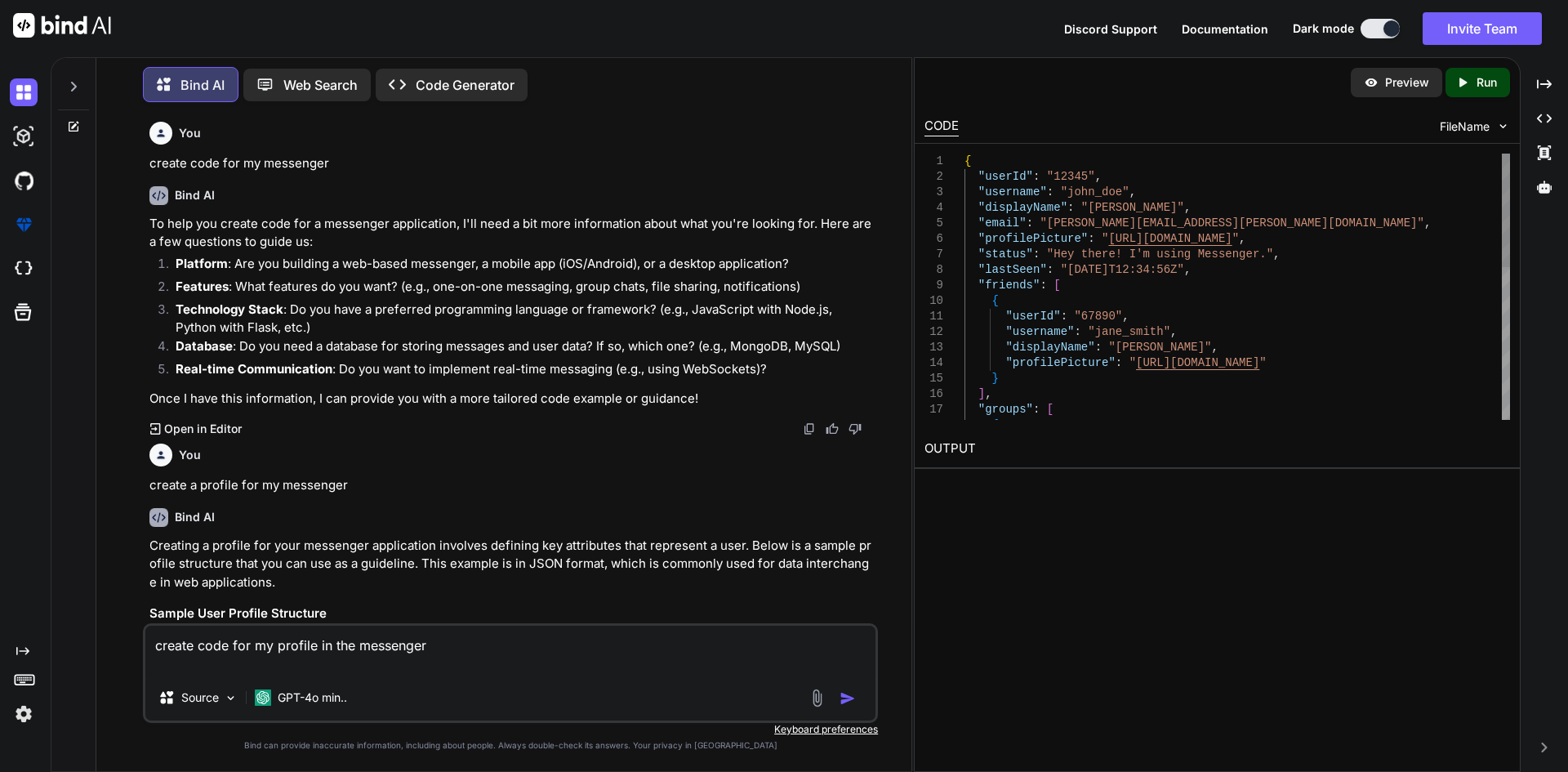
type textarea "create code for my profile in the messenger"
drag, startPoint x: 969, startPoint y: 175, endPoint x: 1055, endPoint y: 201, distance: 89.8
click at [1055, 201] on div "{ "userId" : "12345" , "username" : "john_doe" , "displayName" : "[PERSON_NAME]…" at bounding box center [1238, 464] width 545 height 621
drag, startPoint x: 962, startPoint y: 154, endPoint x: 984, endPoint y: 161, distance: 23.1
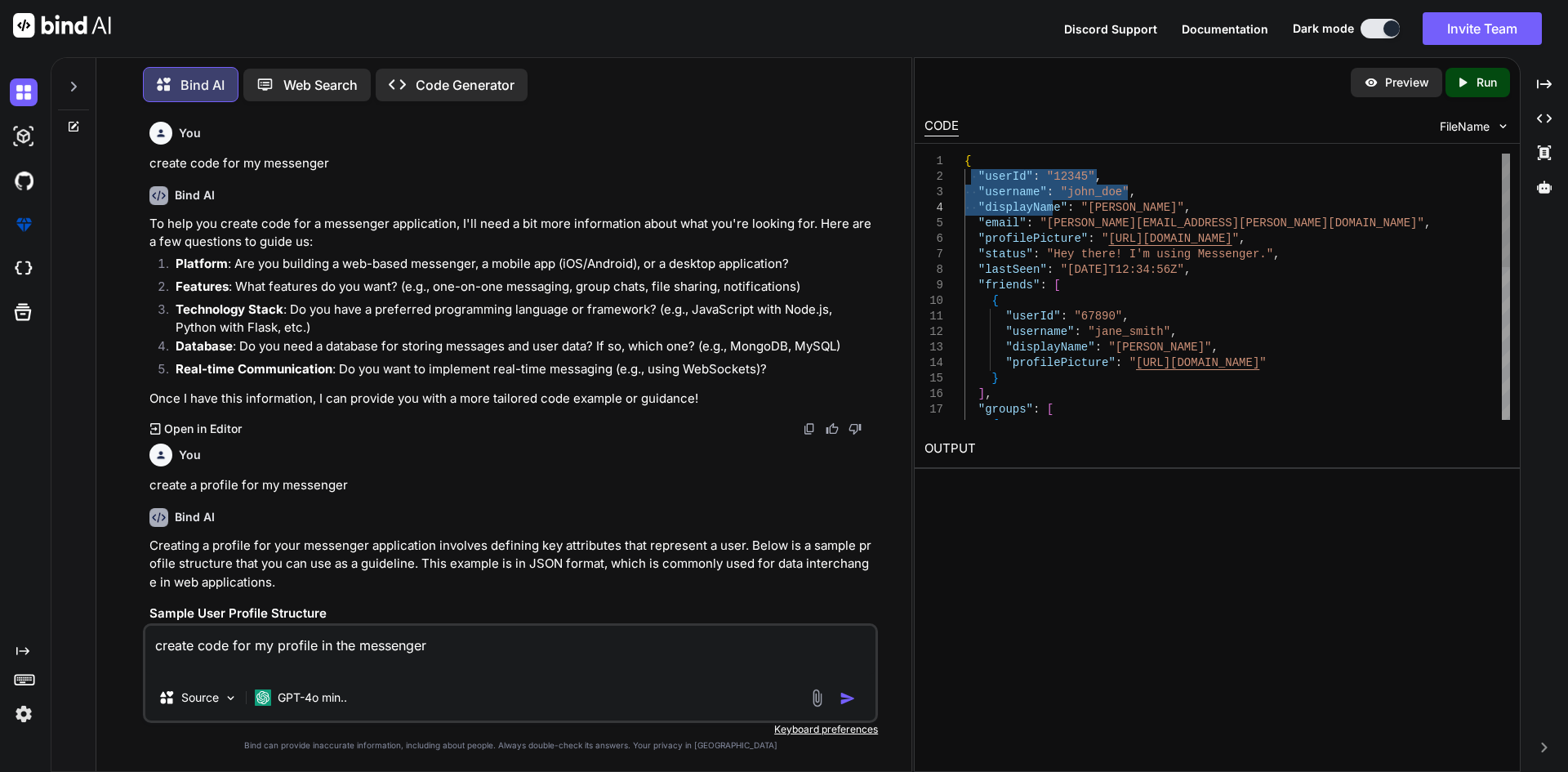
click at [984, 161] on div "1 2 3 4 5 6 7 8 9 10 11 12 13 14 15 16 17 18 { "userId" : "12345" , "username" …" at bounding box center [1217, 287] width 586 height 266
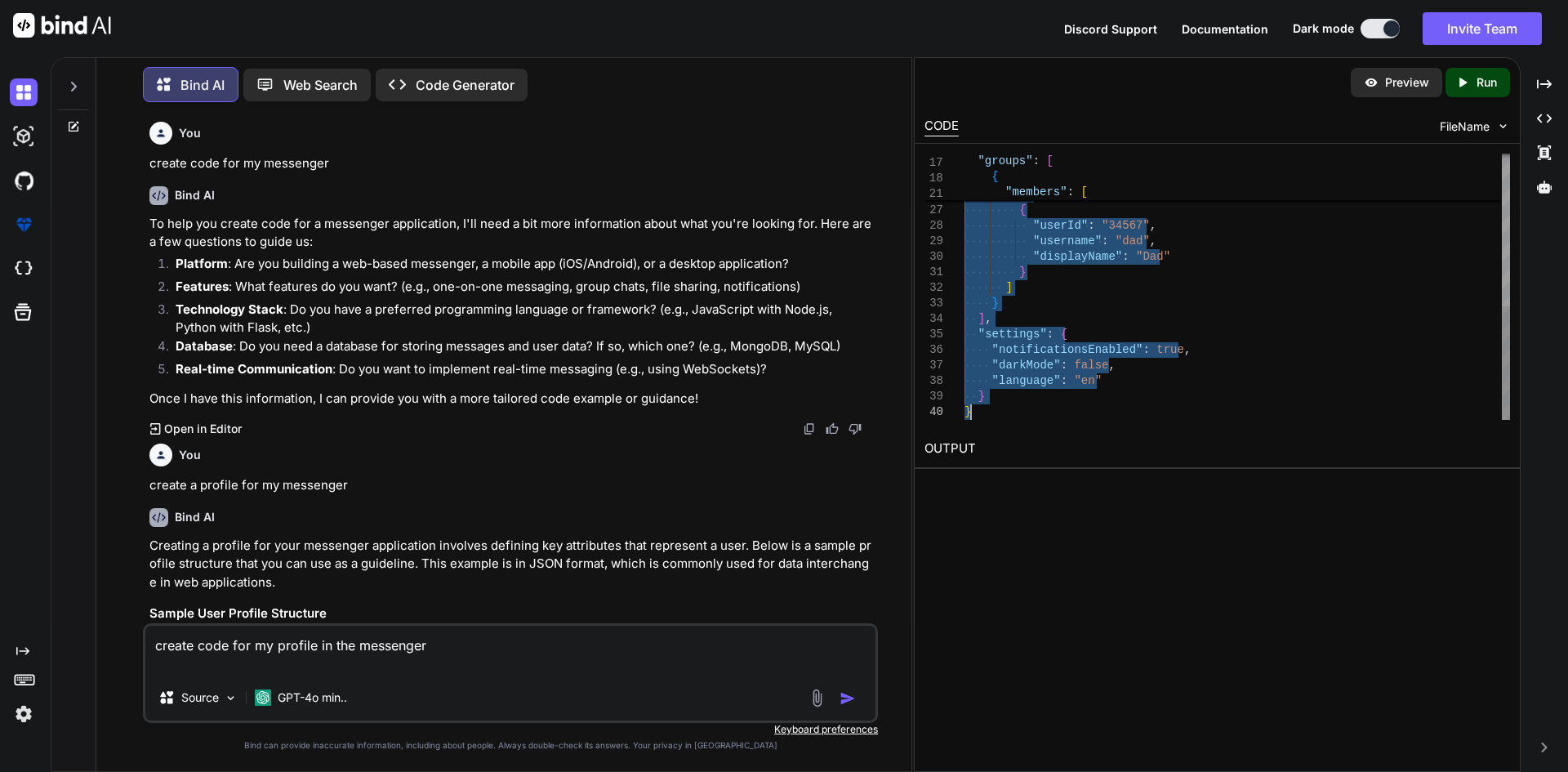
drag, startPoint x: 965, startPoint y: 156, endPoint x: 1294, endPoint y: 479, distance: 461.1
type textarea "{ "userId": "12345", "username": "john_doe", "displayName": "[PERSON_NAME]", "e…"
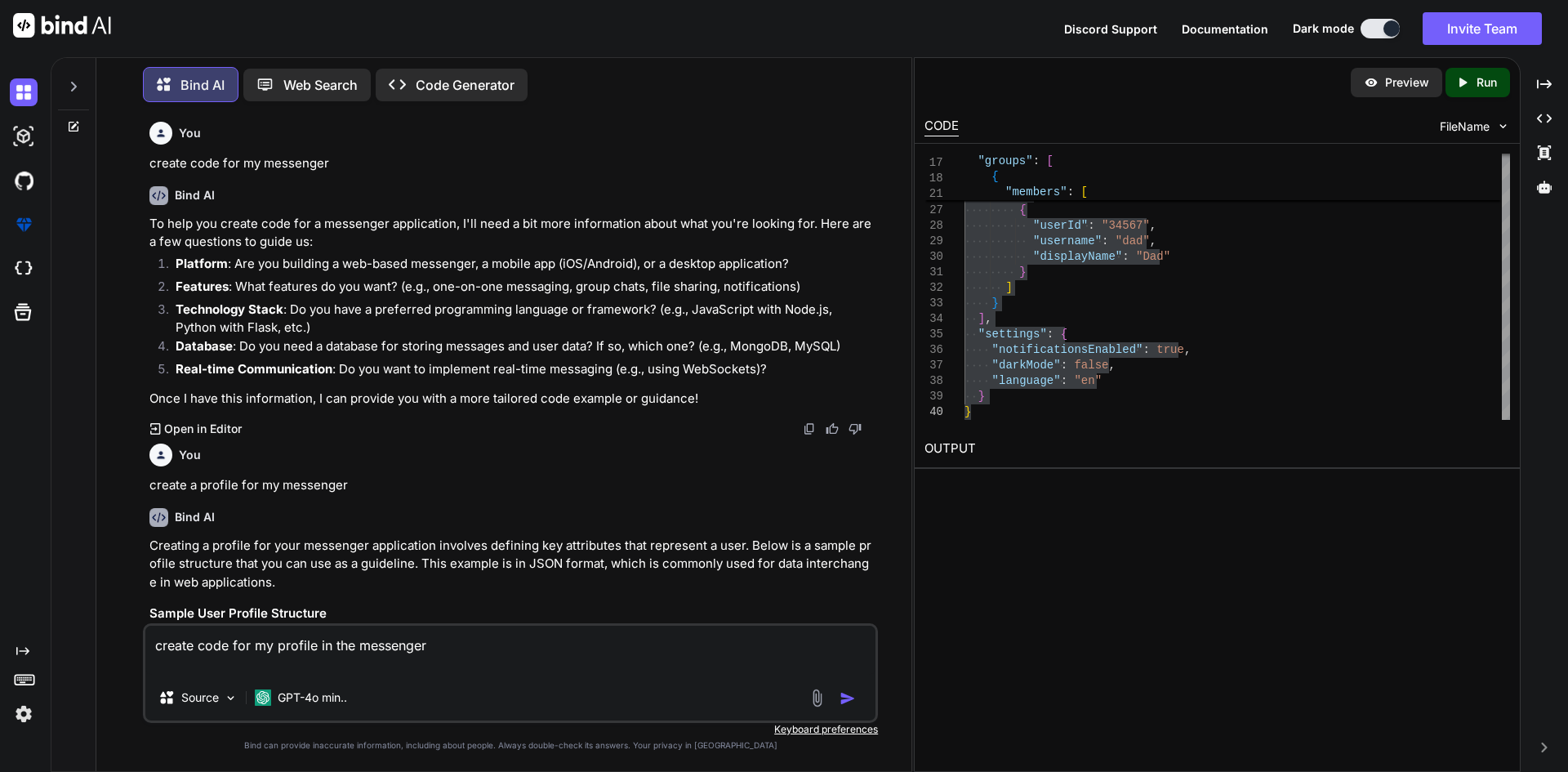
click at [580, 665] on textarea "create code for my profile in the messenger" at bounding box center [511, 650] width 730 height 49
drag, startPoint x: 590, startPoint y: 622, endPoint x: 562, endPoint y: 634, distance: 30.5
click at [582, 622] on h3 "Sample User Profile Structure" at bounding box center [512, 613] width 725 height 19
drag, startPoint x: 561, startPoint y: 635, endPoint x: 132, endPoint y: 659, distance: 429.7
click at [132, 659] on div "You create code for my messenger Bind AI To help you create code for a messenge…" at bounding box center [510, 443] width 802 height 656
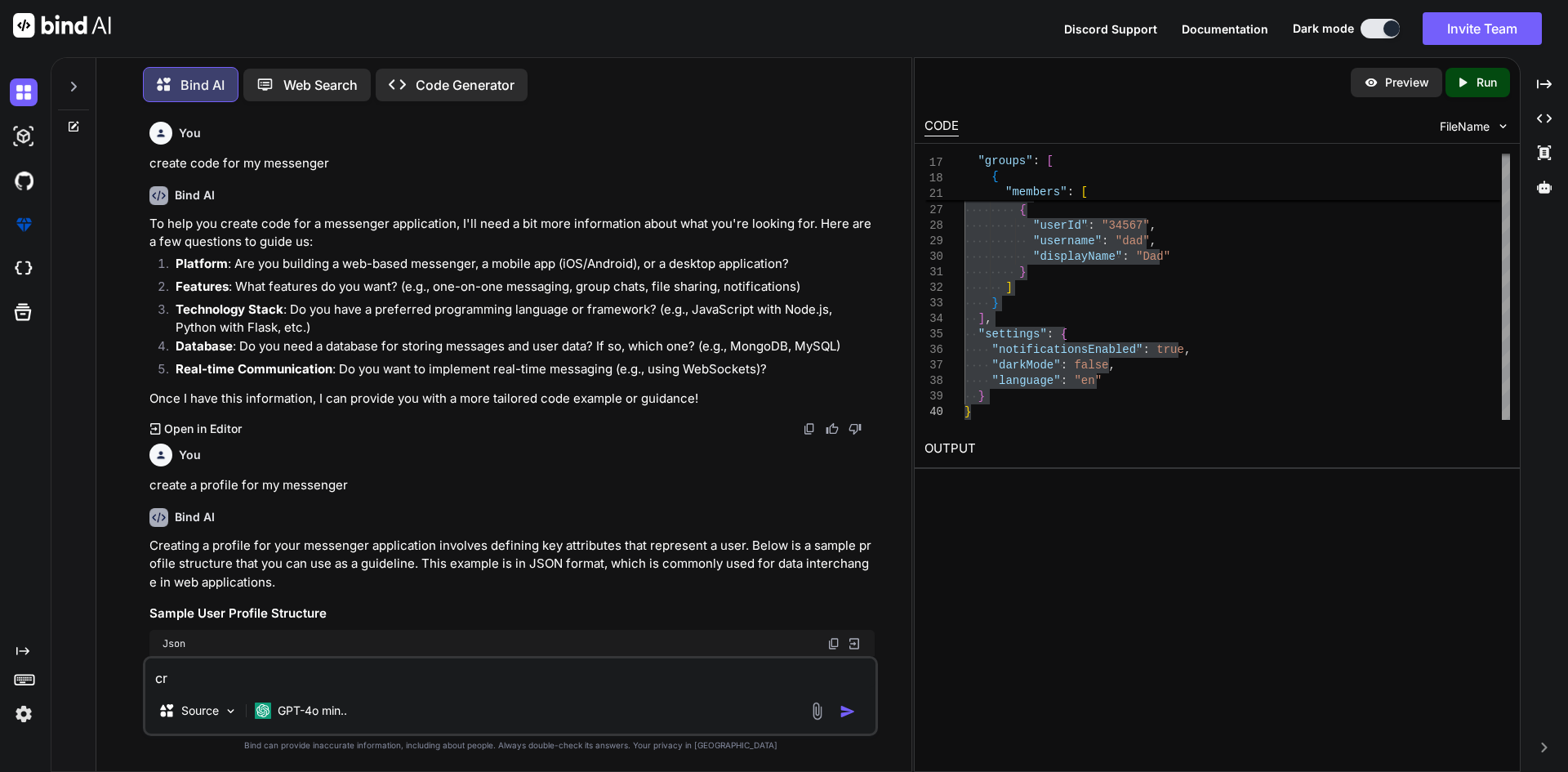
type textarea "c"
type textarea "create a page"
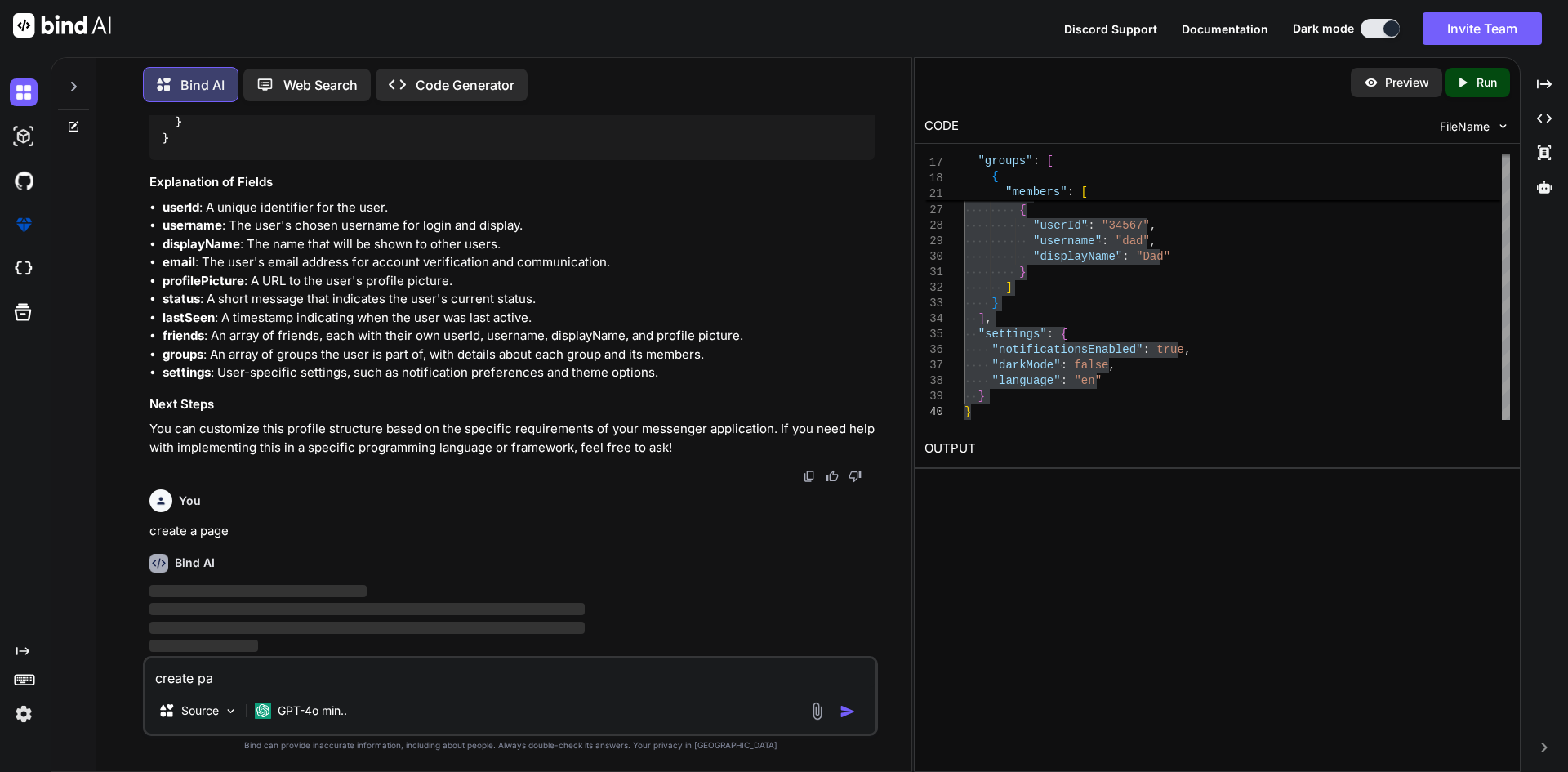
scroll to position [1190, 0]
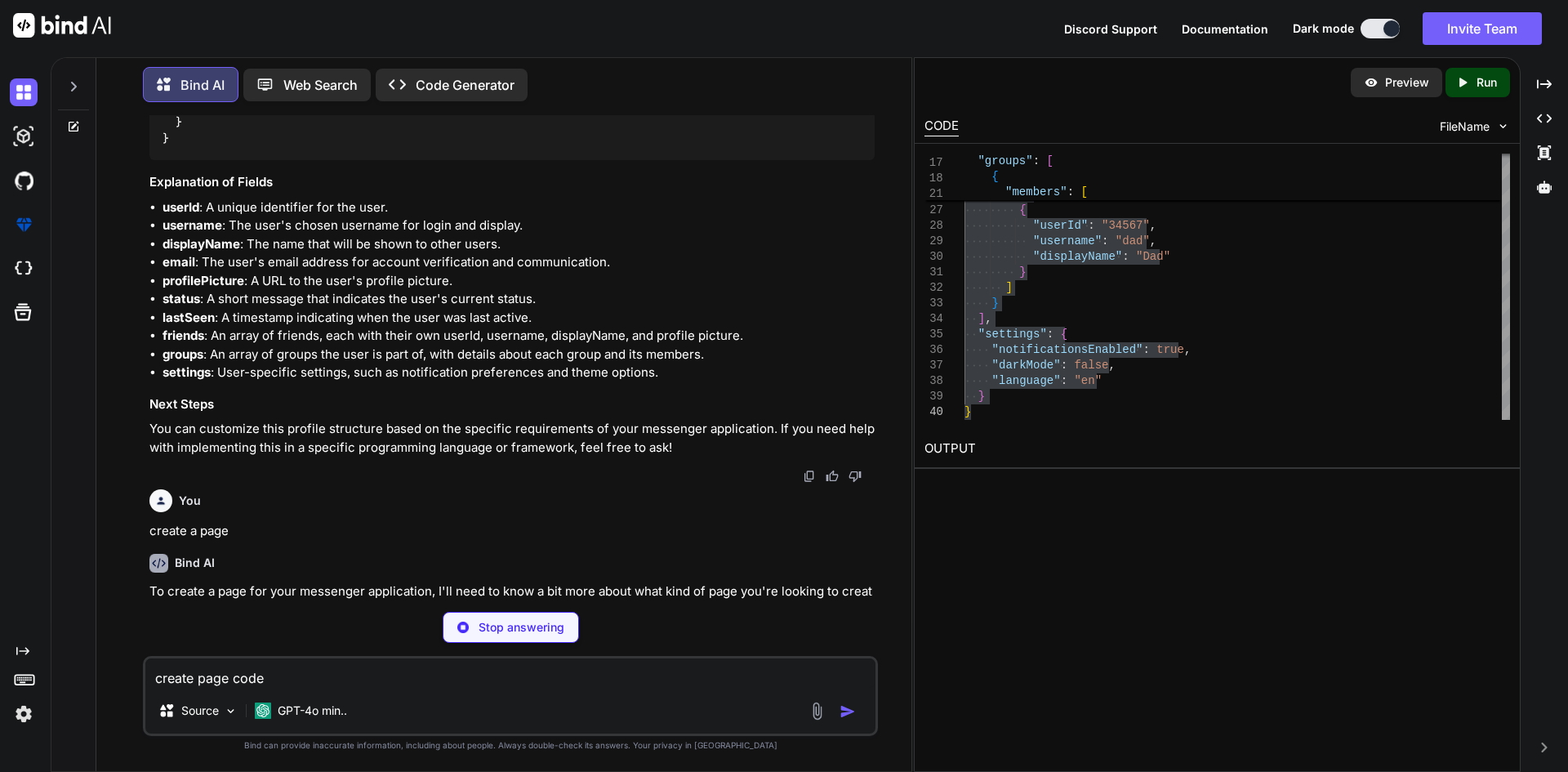
type textarea "create page code"
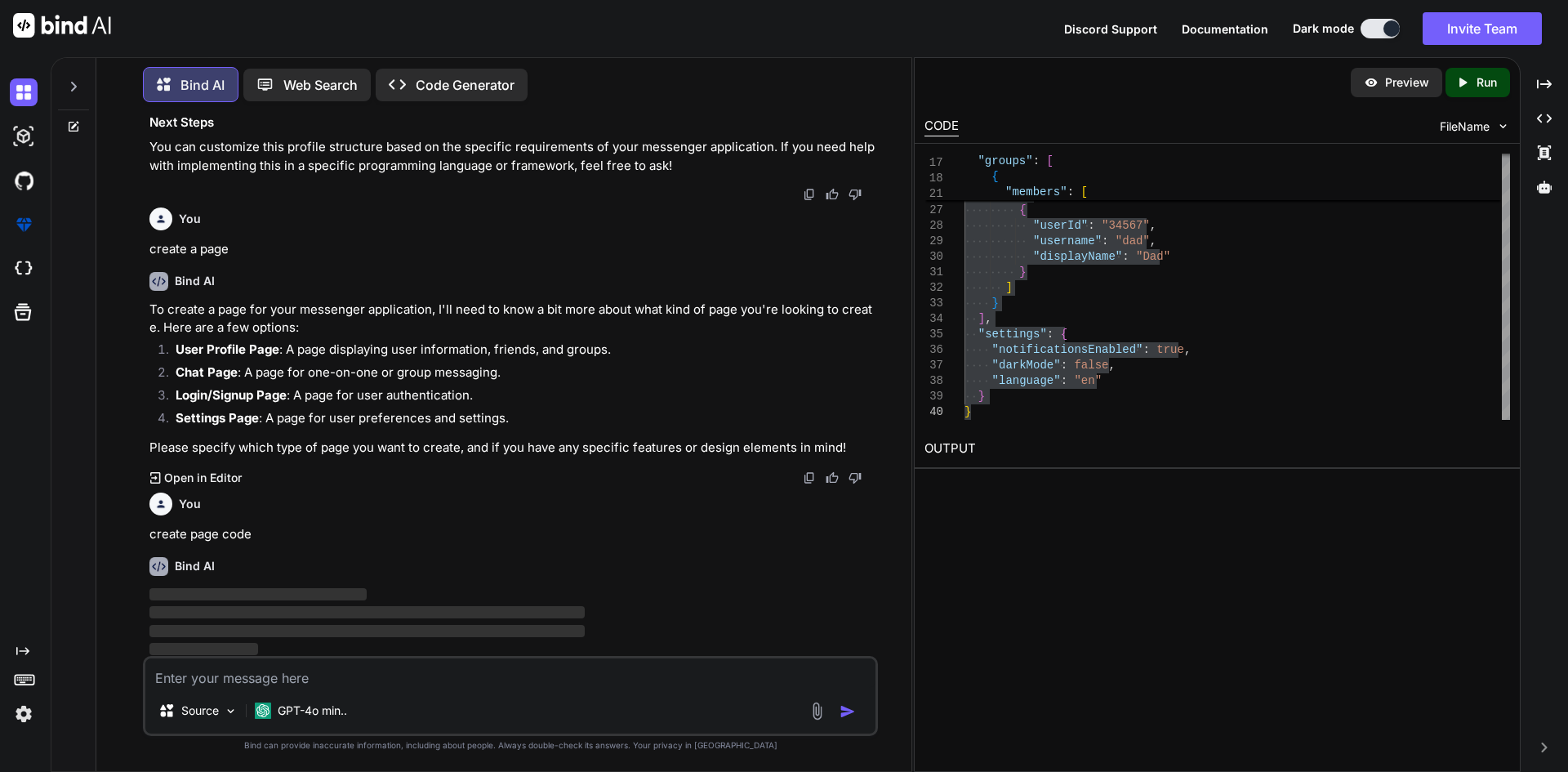
scroll to position [1476, 0]
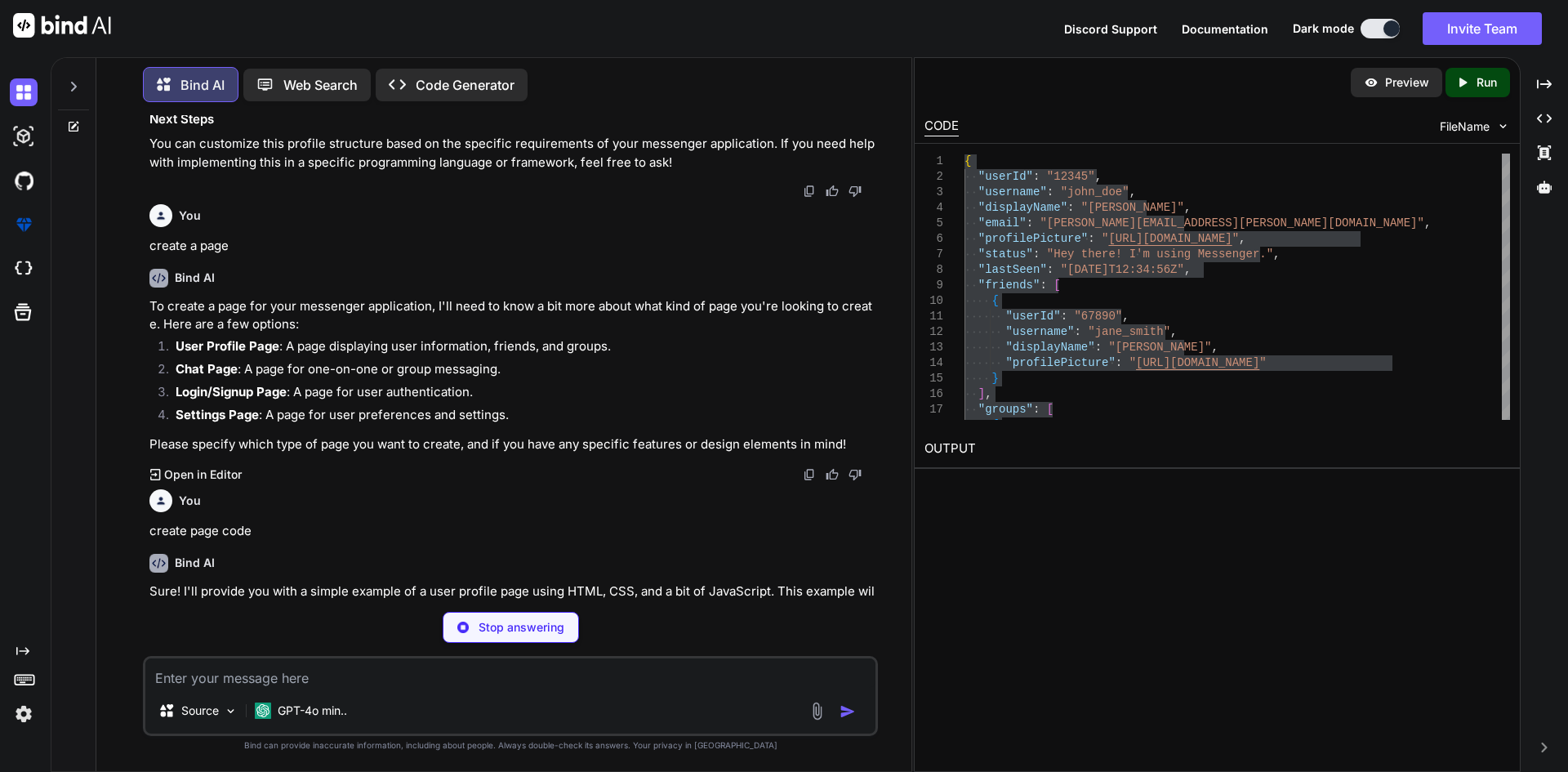
click at [1508, 90] on div "Created with Pixso. Run" at bounding box center [1478, 82] width 64 height 30
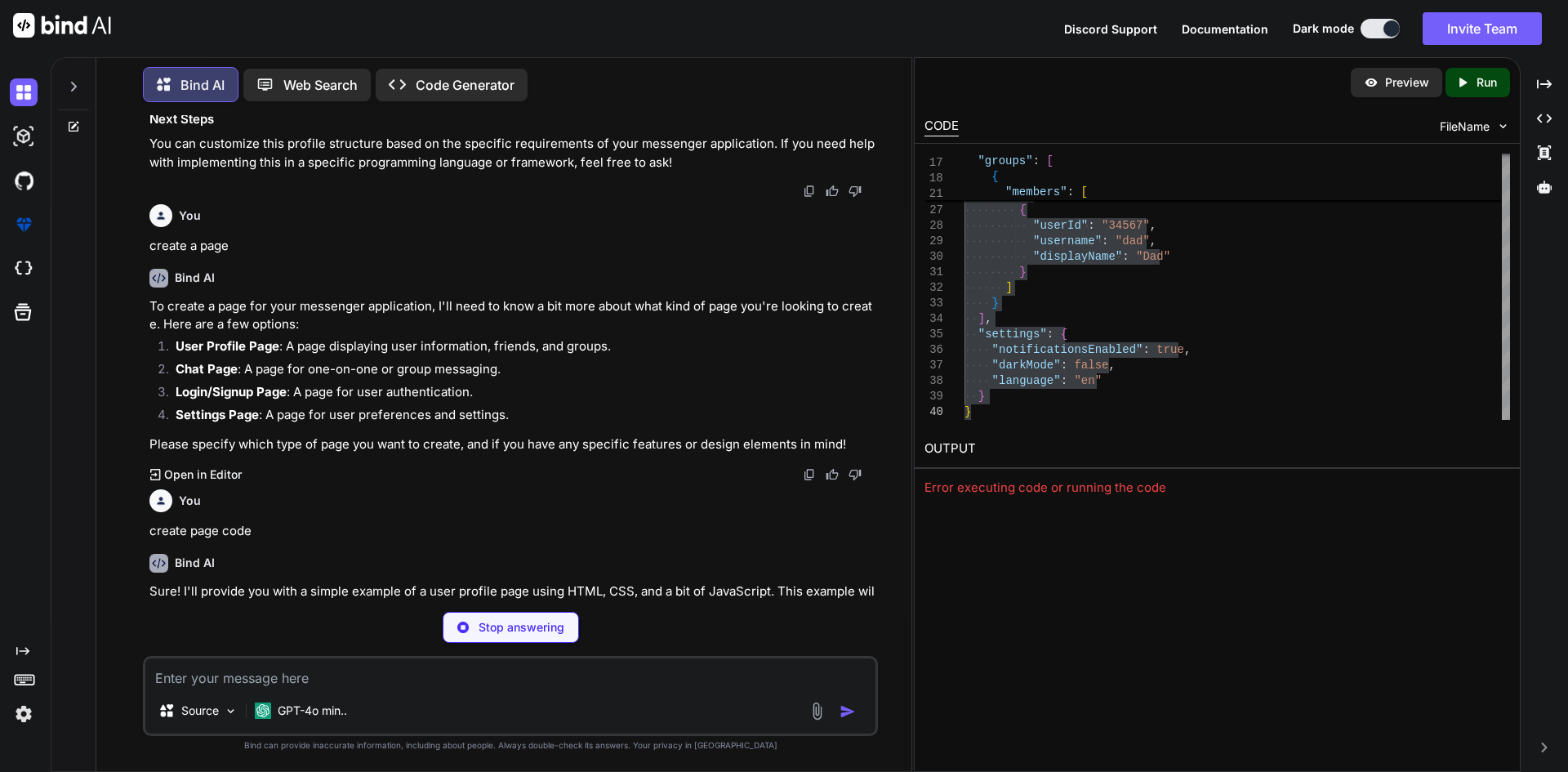
click at [350, 68] on div "Web Search" at bounding box center [306, 84] width 127 height 33
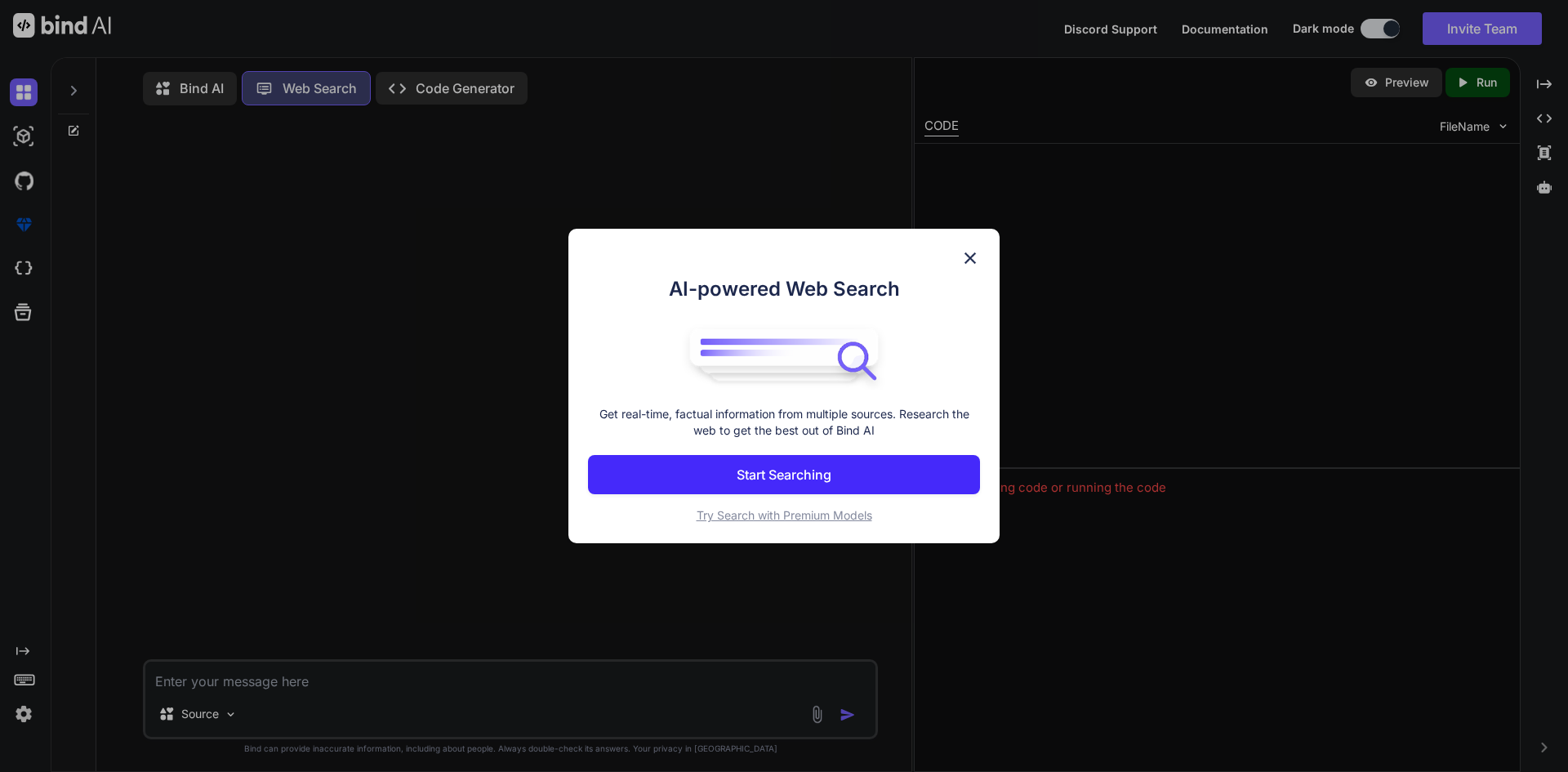
scroll to position [7, 0]
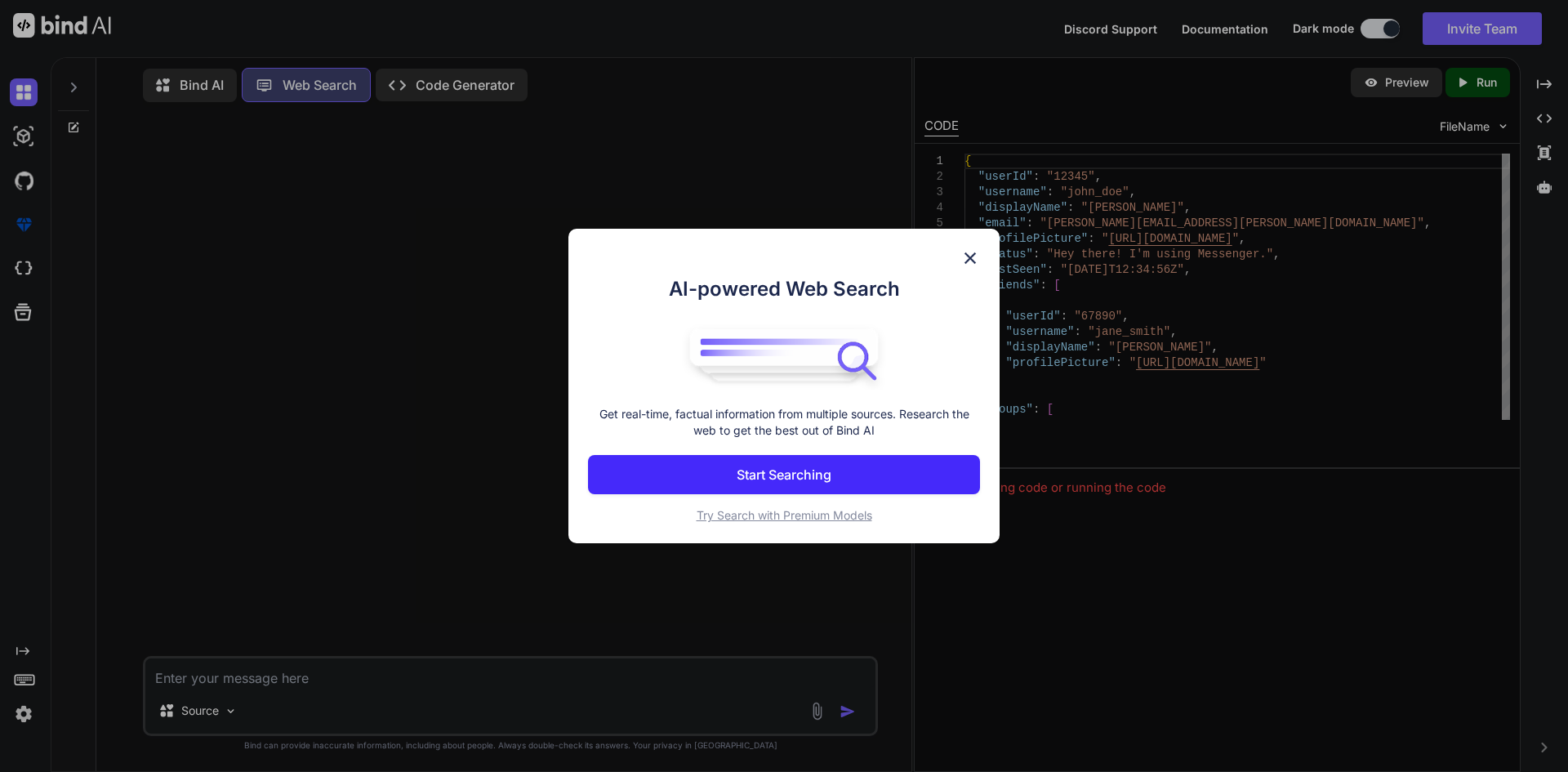
click at [961, 260] on img at bounding box center [971, 258] width 20 height 20
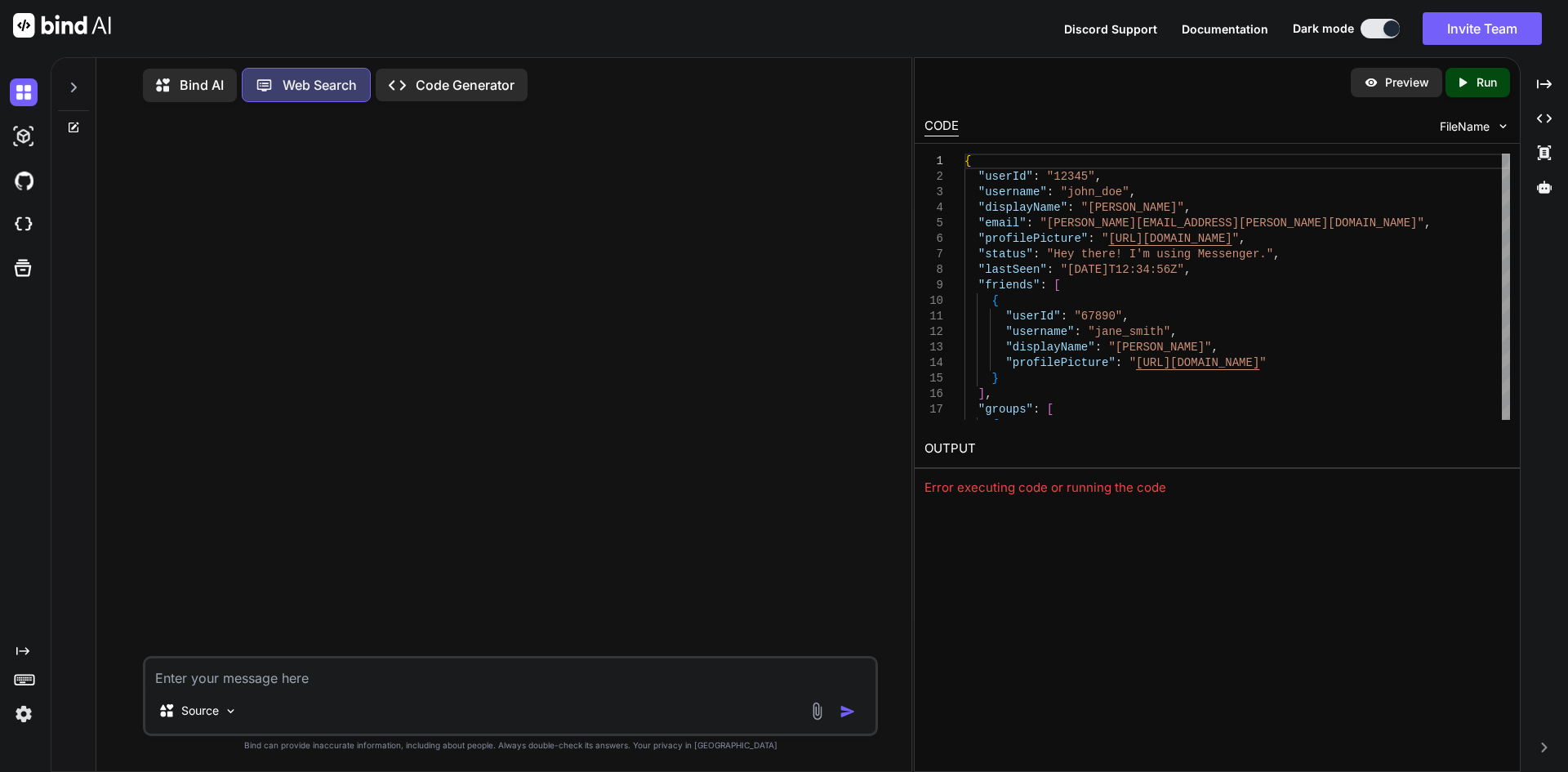
click at [1493, 63] on div "Preview Created with Pixso. Run" at bounding box center [1217, 81] width 605 height 49
click at [1482, 76] on p "Run" at bounding box center [1487, 82] width 21 height 16
click at [457, 76] on p "Code Generator" at bounding box center [465, 85] width 99 height 20
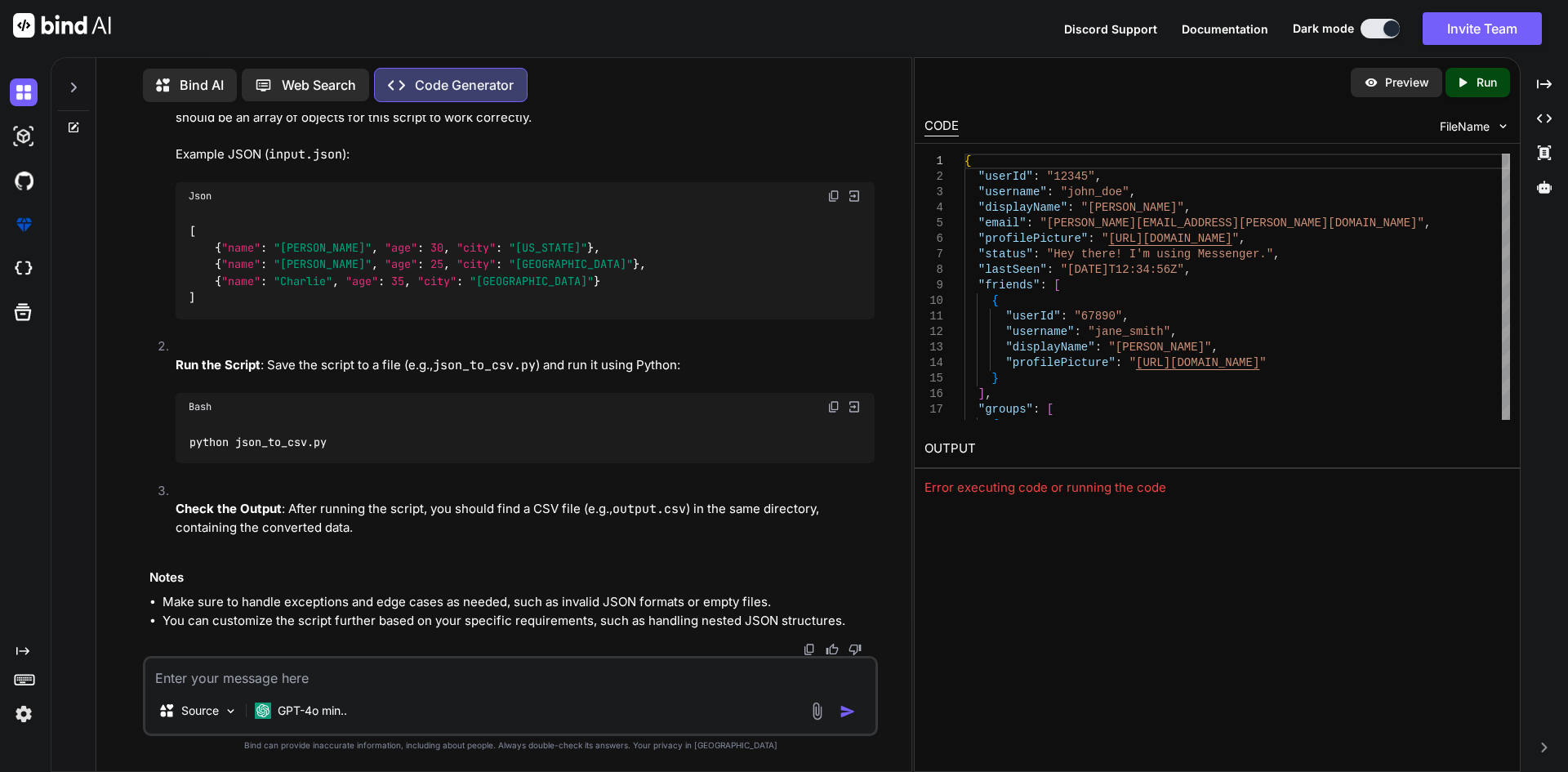
scroll to position [810, 0]
